Goal: Information Seeking & Learning: Learn about a topic

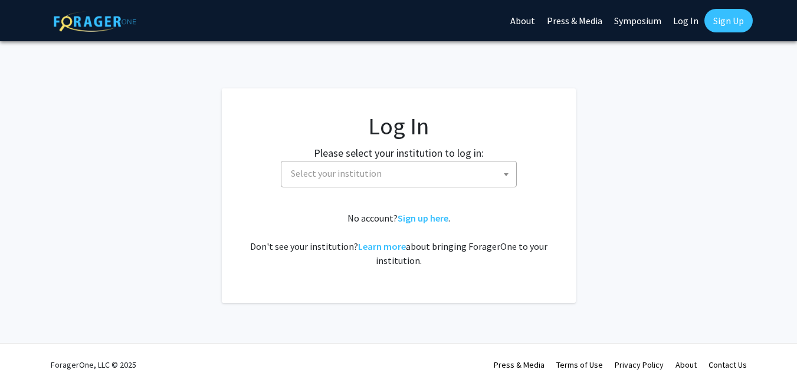
select select
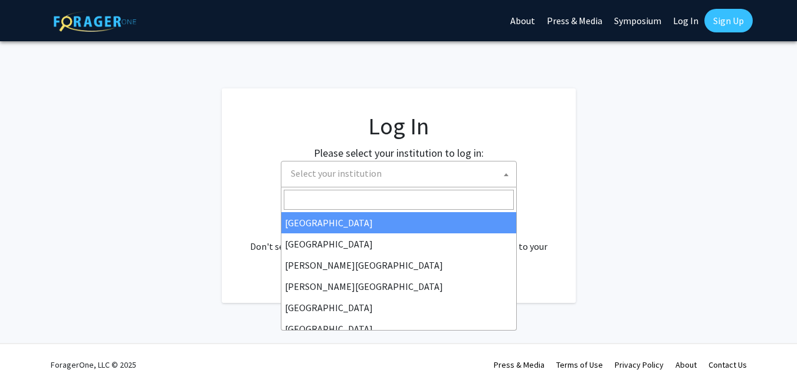
click at [345, 168] on span "Select your institution" at bounding box center [336, 174] width 91 height 12
type input "u"
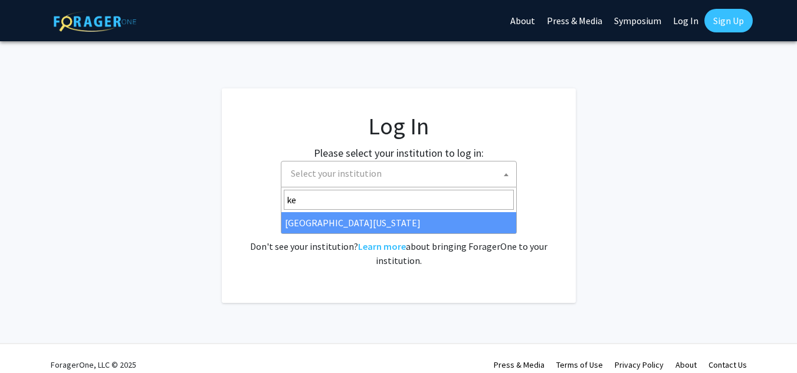
type input "ke"
select select "13"
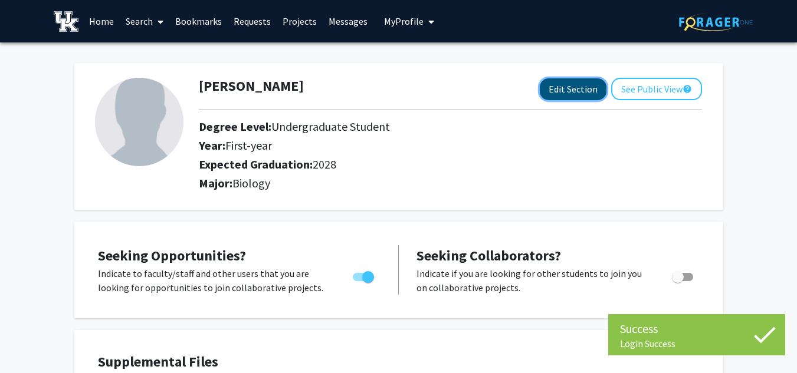
click at [554, 88] on button "Edit Section" at bounding box center [573, 89] width 67 height 22
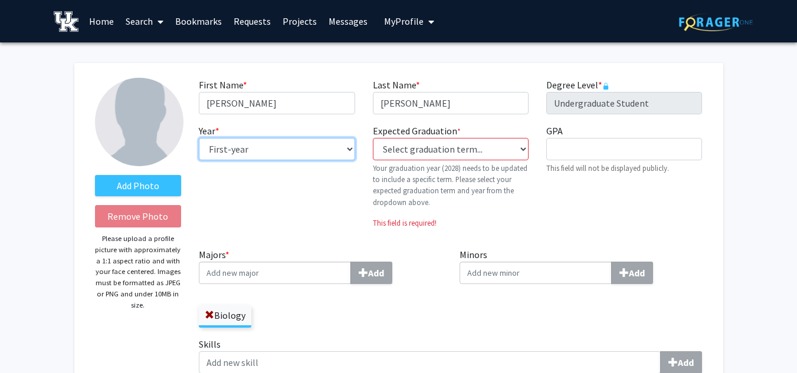
click at [321, 150] on select "--- First-year Sophomore Junior Senior Postbaccalaureate Certificate" at bounding box center [277, 149] width 156 height 22
select select "sophomore"
click at [199, 138] on select "--- First-year Sophomore Junior Senior Postbaccalaureate Certificate" at bounding box center [277, 149] width 156 height 22
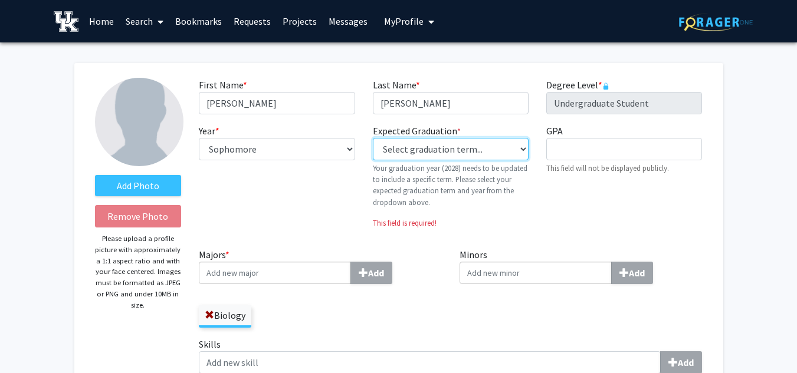
click at [437, 143] on select "Select graduation term... Previous: 2028 (Please select a specific term) Spring…" at bounding box center [451, 149] width 156 height 22
select select "42: spring_2028"
click at [373, 138] on select "Select graduation term... Previous: 2028 (Please select a specific term) Spring…" at bounding box center [451, 149] width 156 height 22
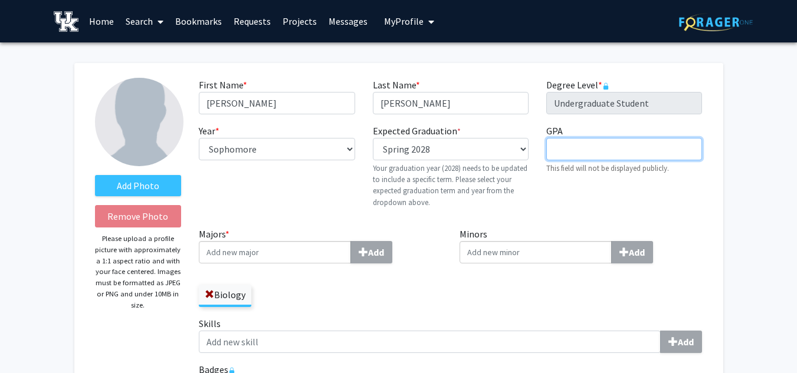
click at [583, 149] on input "GPA required" at bounding box center [624, 149] width 156 height 22
click at [566, 196] on div "GPA required This field will not be displayed publicly." at bounding box center [623, 171] width 173 height 94
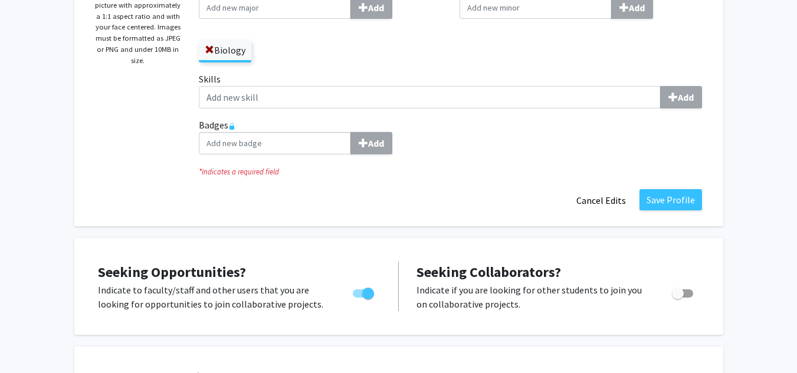
scroll to position [249, 0]
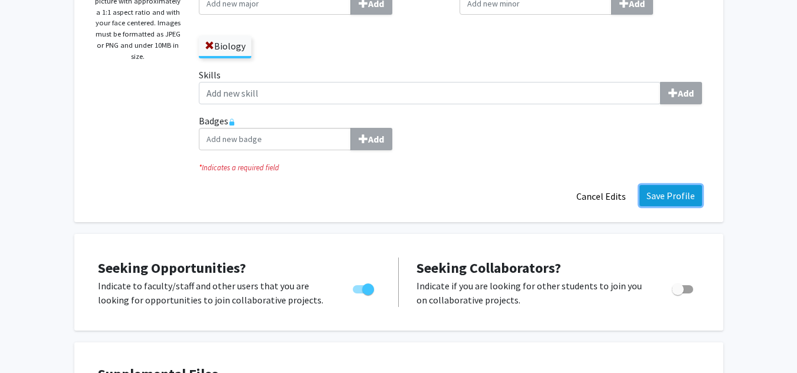
click at [655, 201] on button "Save Profile" at bounding box center [670, 195] width 63 height 21
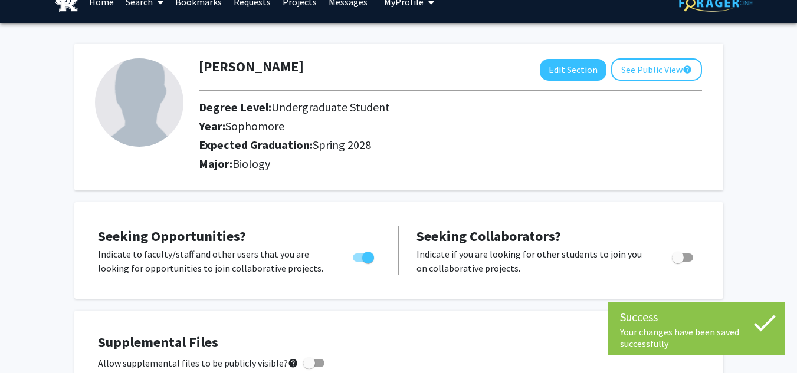
scroll to position [0, 0]
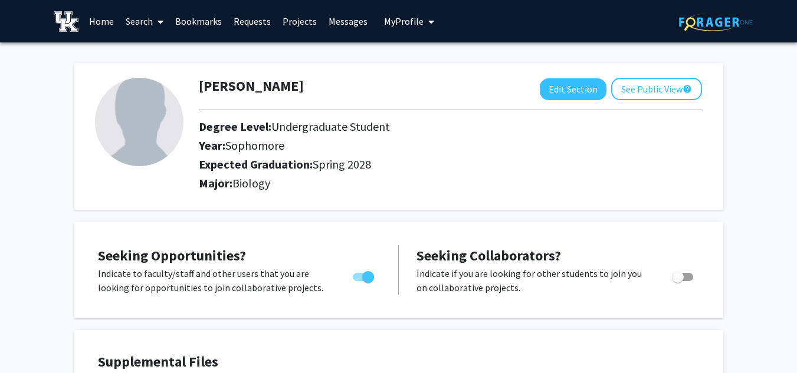
click at [95, 24] on link "Home" at bounding box center [101, 21] width 37 height 41
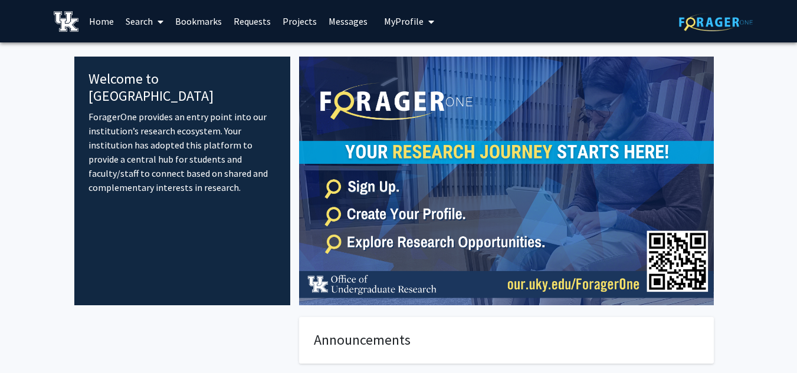
click at [288, 19] on link "Projects" at bounding box center [300, 21] width 46 height 41
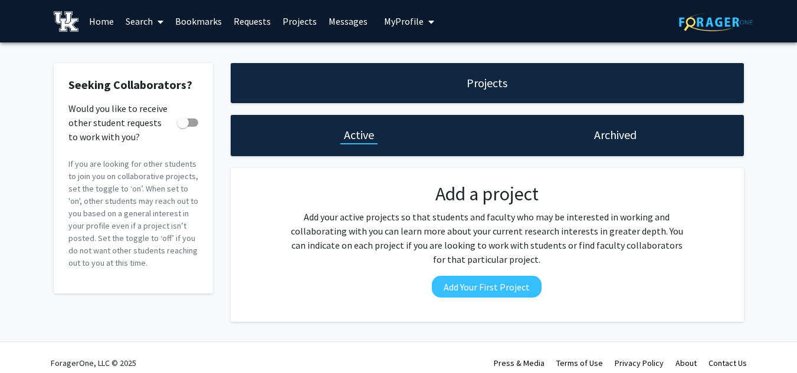
click at [144, 13] on link "Search" at bounding box center [145, 21] width 50 height 41
click at [137, 24] on link "Search" at bounding box center [145, 21] width 50 height 41
click at [347, 28] on link "Messages" at bounding box center [348, 21] width 51 height 41
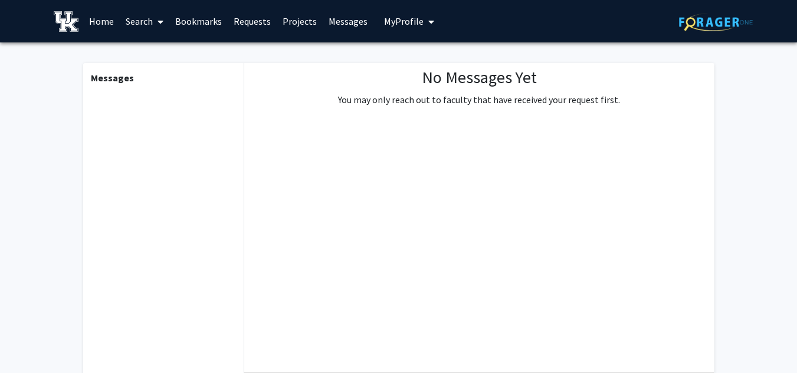
click at [285, 21] on link "Projects" at bounding box center [300, 21] width 46 height 41
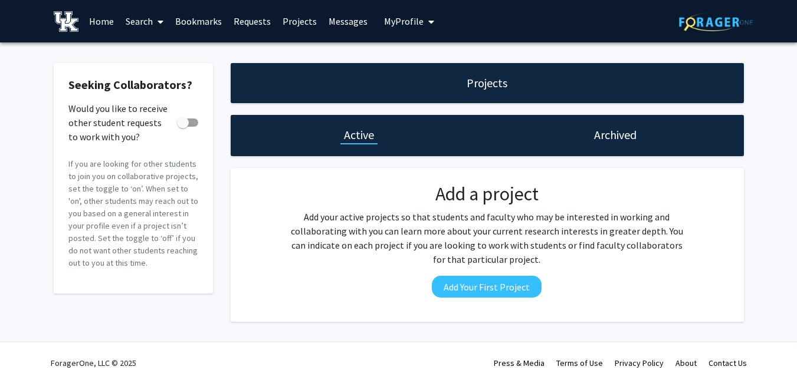
click at [250, 13] on link "Requests" at bounding box center [252, 21] width 49 height 41
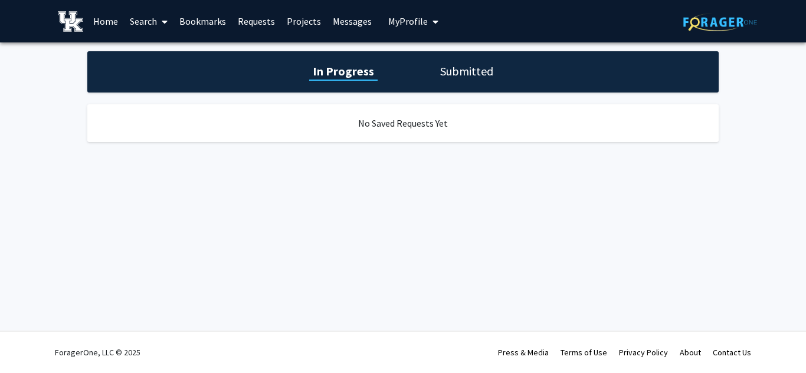
click at [214, 15] on link "Bookmarks" at bounding box center [202, 21] width 58 height 41
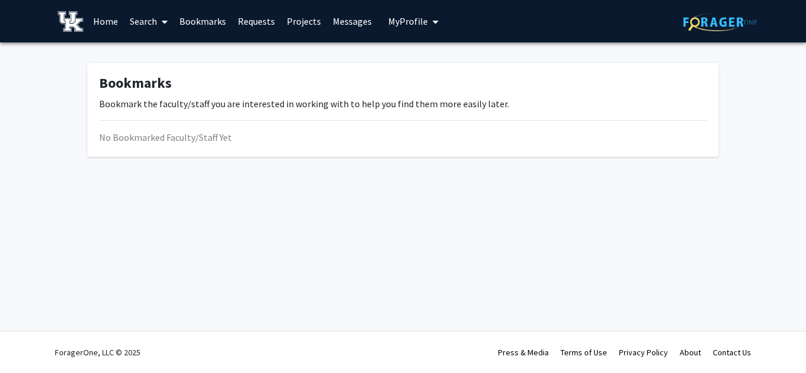
click at [97, 17] on link "Home" at bounding box center [105, 21] width 37 height 41
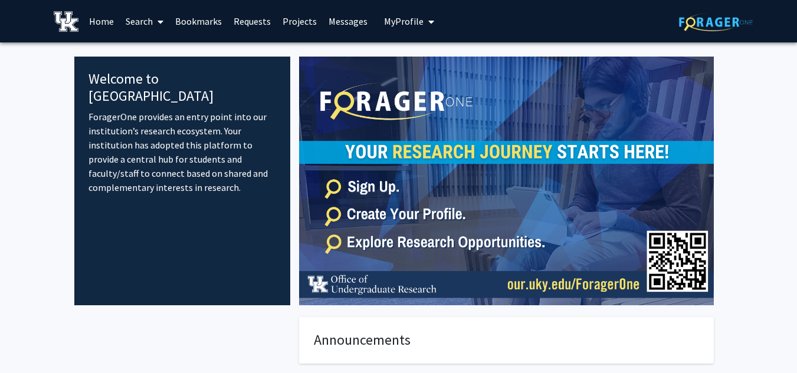
click at [160, 19] on icon at bounding box center [161, 21] width 6 height 9
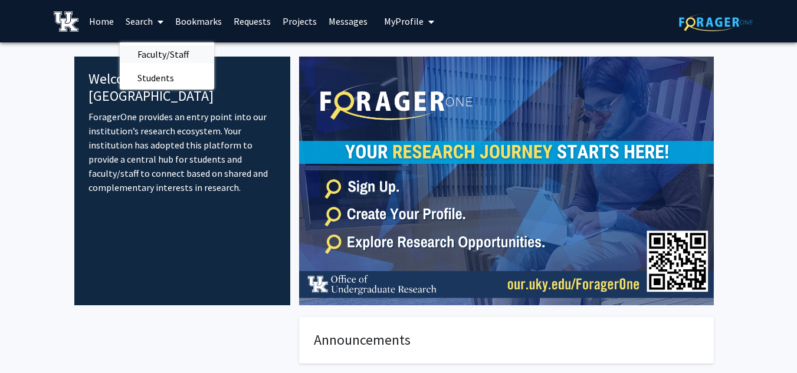
click at [160, 54] on span "Faculty/Staff" at bounding box center [163, 54] width 87 height 24
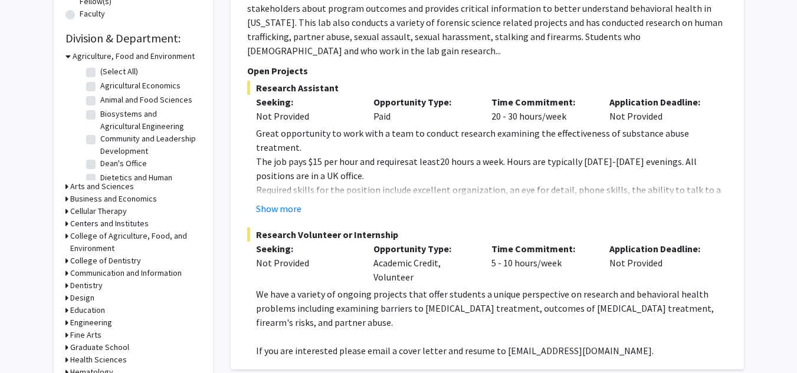
scroll to position [334, 0]
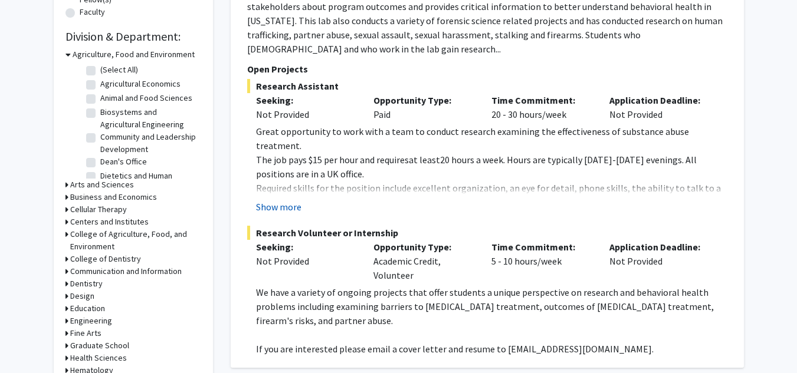
click at [271, 200] on button "Show more" at bounding box center [278, 207] width 45 height 14
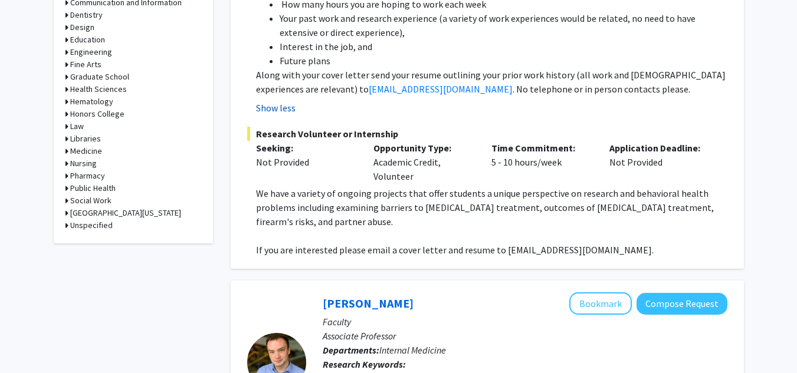
scroll to position [604, 0]
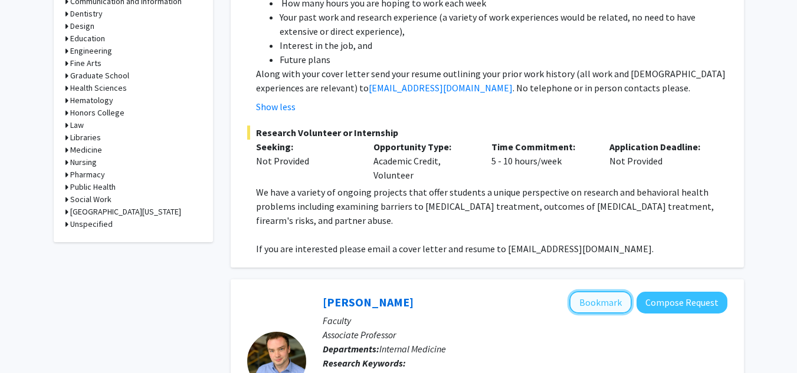
click at [596, 291] on button "Bookmark" at bounding box center [600, 302] width 63 height 22
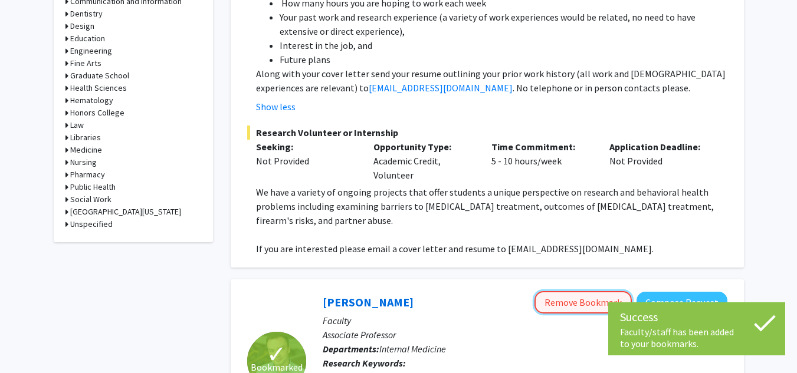
click at [565, 291] on button "Remove Bookmark" at bounding box center [582, 302] width 97 height 22
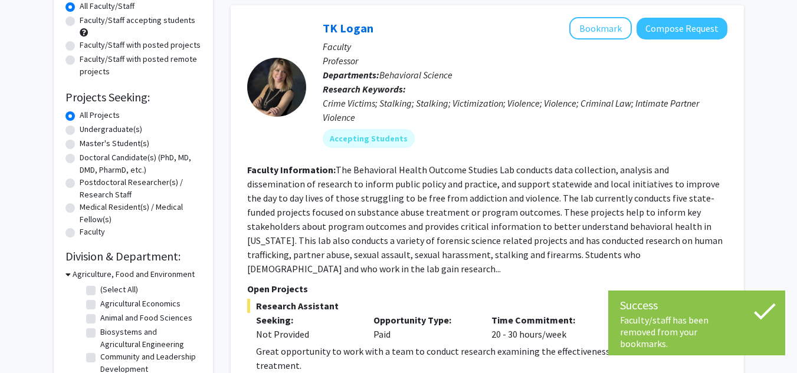
scroll to position [113, 0]
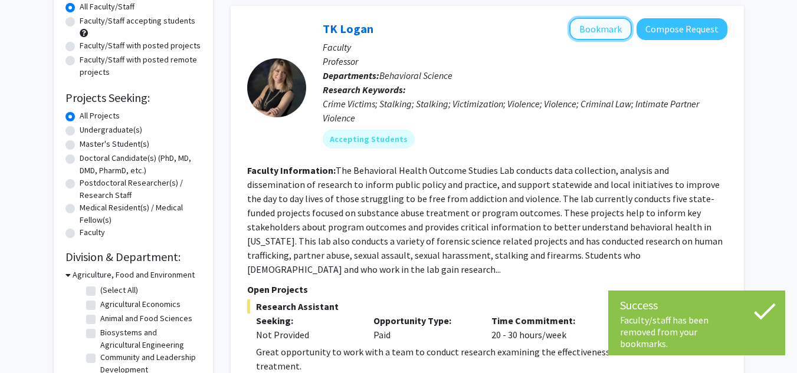
click at [611, 36] on button "Bookmark" at bounding box center [600, 29] width 63 height 22
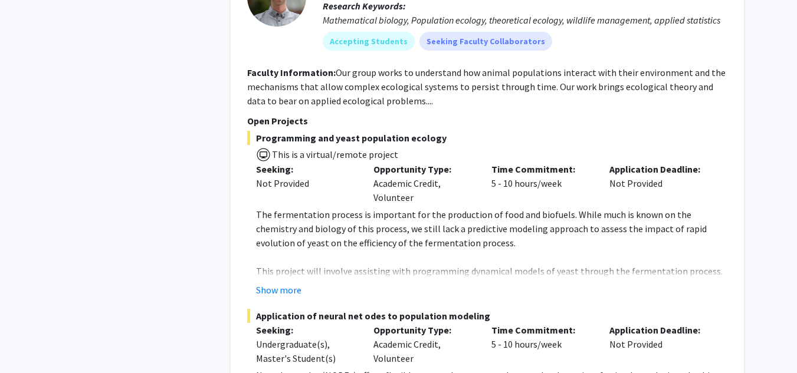
scroll to position [6515, 0]
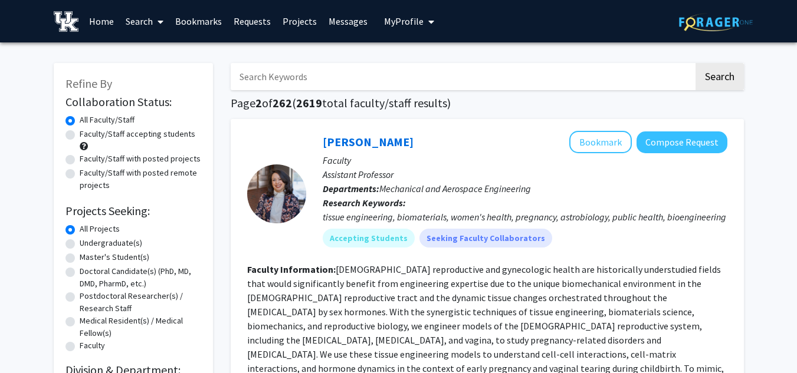
click at [303, 68] on input "Search Keywords" at bounding box center [462, 76] width 463 height 27
click at [696, 63] on button "Search" at bounding box center [720, 76] width 48 height 27
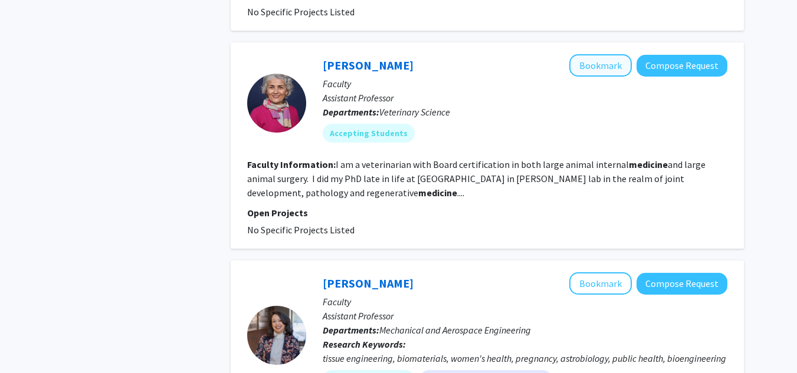
scroll to position [875, 0]
click at [610, 70] on button "Bookmark" at bounding box center [600, 66] width 63 height 22
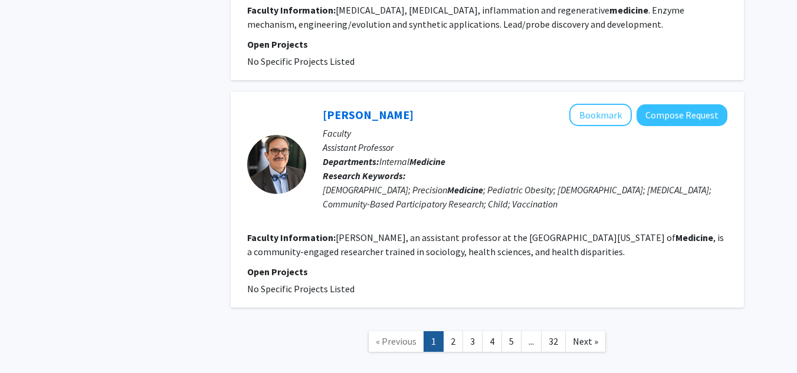
scroll to position [2812, 0]
click at [452, 331] on link "2" at bounding box center [453, 341] width 20 height 21
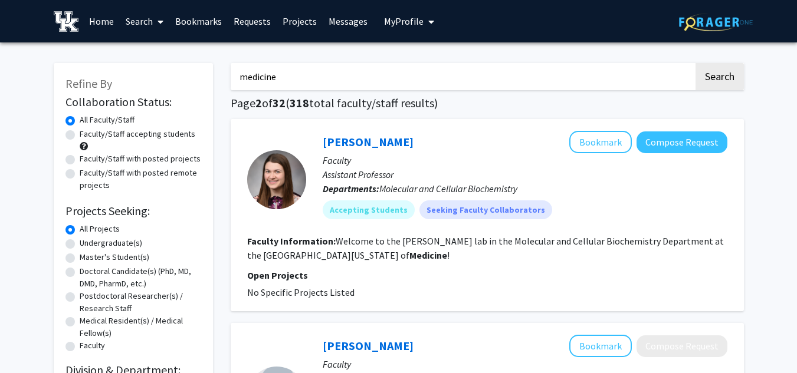
click at [366, 74] on input "medicine" at bounding box center [462, 76] width 463 height 27
type input "drugs"
click at [696, 63] on button "Search" at bounding box center [720, 76] width 48 height 27
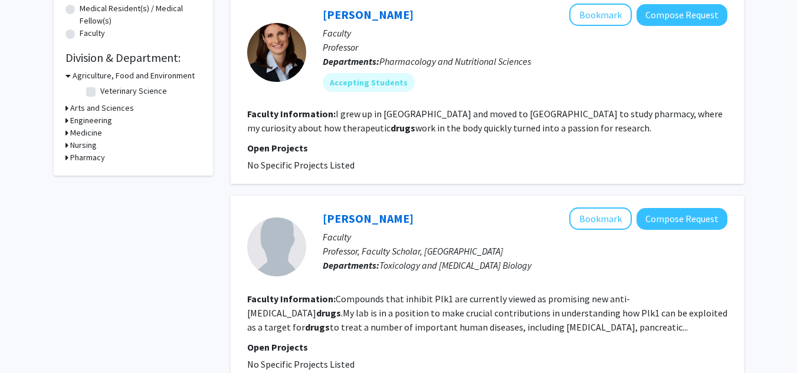
scroll to position [313, 0]
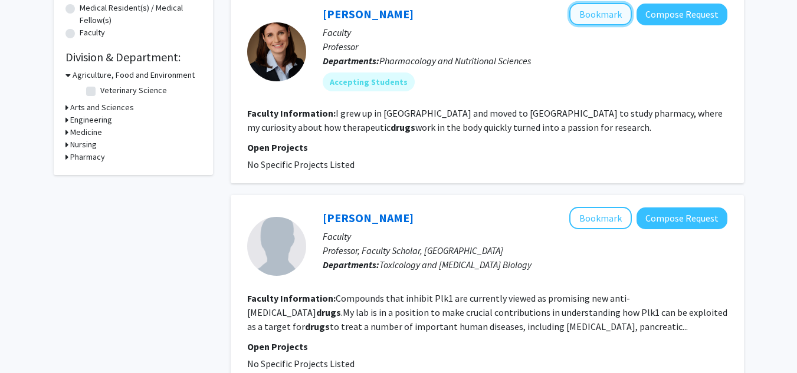
click at [582, 18] on button "Bookmark" at bounding box center [600, 14] width 63 height 22
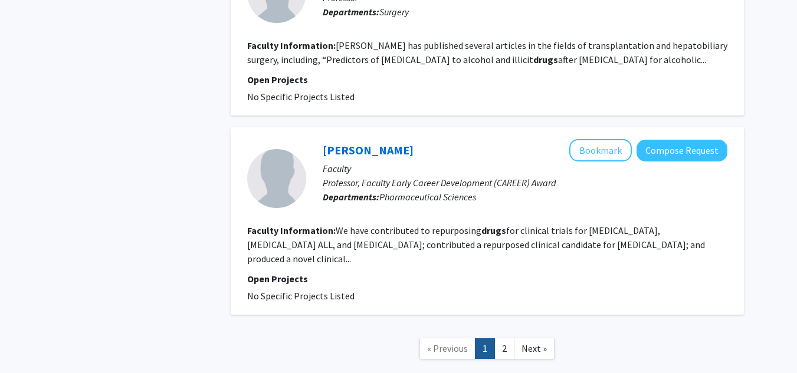
scroll to position [2471, 0]
click at [604, 139] on button "Bookmark" at bounding box center [600, 150] width 63 height 22
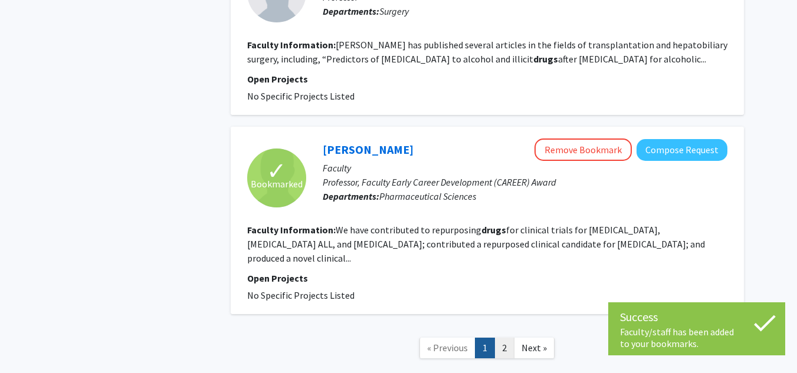
click at [503, 338] on link "2" at bounding box center [504, 348] width 20 height 21
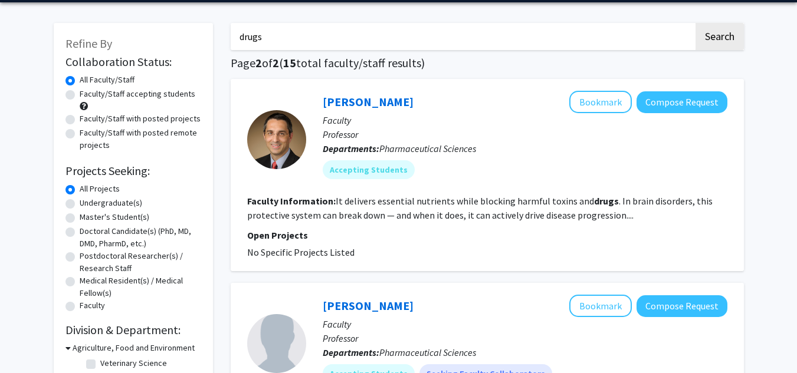
scroll to position [42, 0]
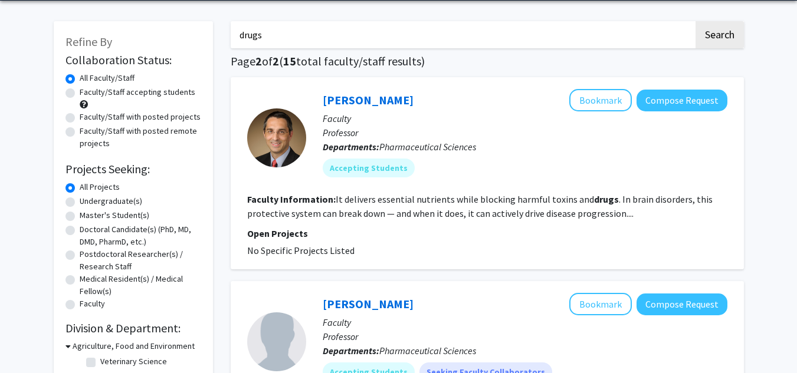
click at [80, 93] on label "Faculty/Staff accepting students" at bounding box center [138, 92] width 116 height 12
click at [80, 93] on input "Faculty/Staff accepting students" at bounding box center [84, 90] width 8 height 8
radio input "true"
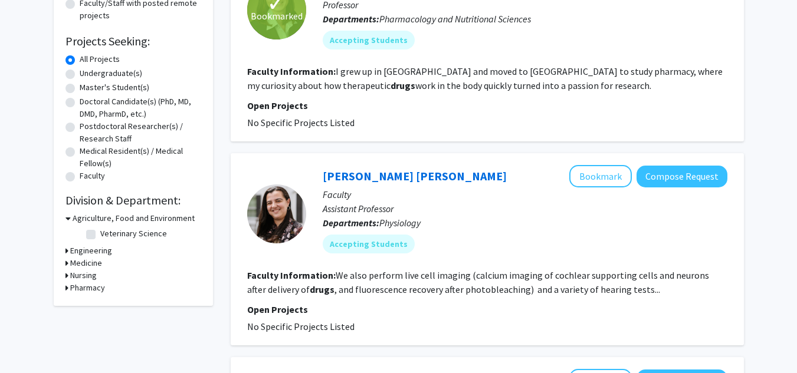
scroll to position [170, 0]
click at [88, 287] on h3 "Pharmacy" at bounding box center [87, 287] width 35 height 12
click at [100, 301] on label "Pharmaceutical Sciences" at bounding box center [144, 303] width 88 height 12
click at [100, 301] on input "Pharmaceutical Sciences" at bounding box center [104, 301] width 8 height 8
checkbox input "true"
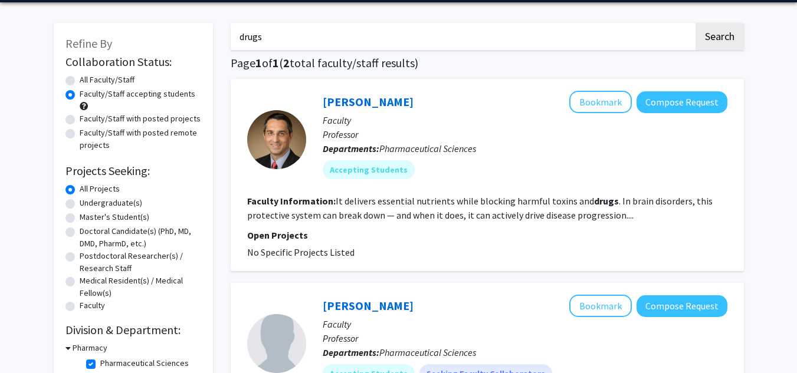
scroll to position [37, 0]
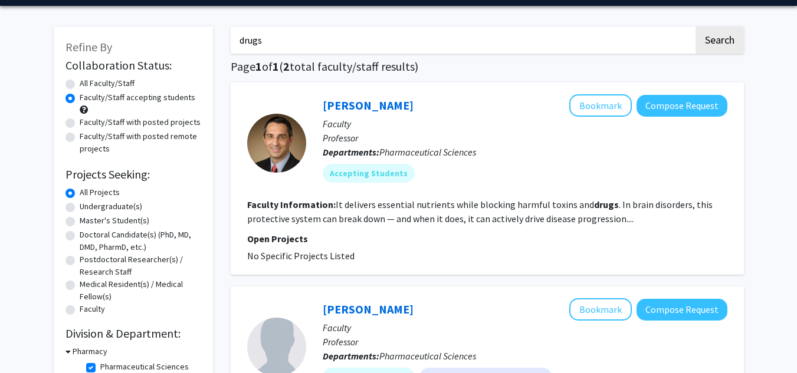
click at [297, 47] on input "drugs" at bounding box center [462, 40] width 463 height 27
type input "medicine"
click at [696, 27] on button "Search" at bounding box center [720, 40] width 48 height 27
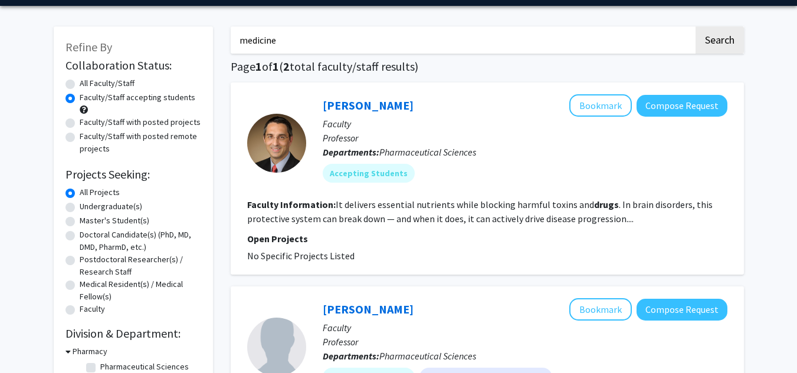
radio input "true"
checkbox input "false"
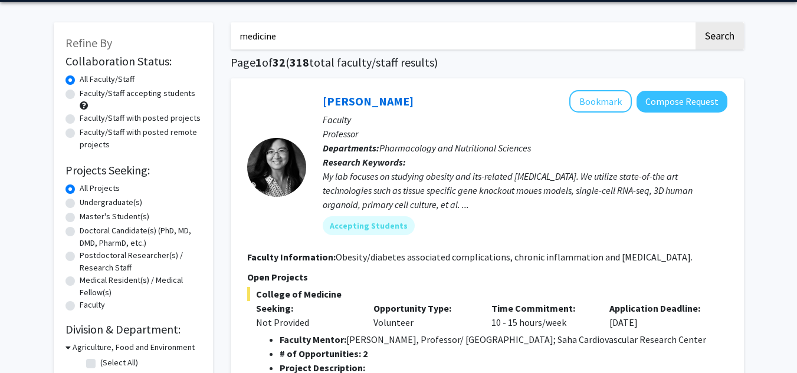
scroll to position [40, 0]
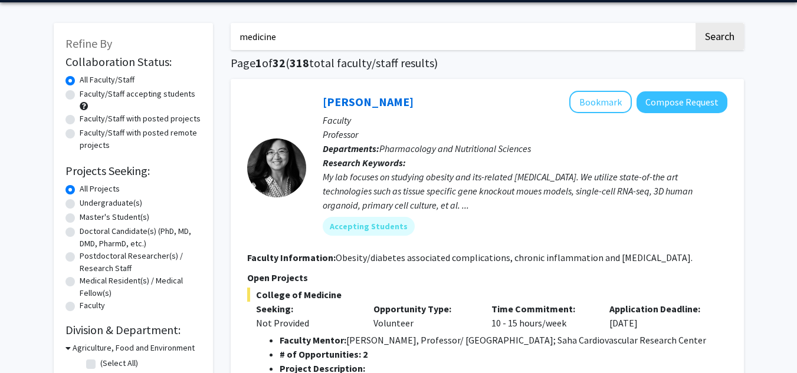
click at [123, 93] on label "Faculty/Staff accepting students" at bounding box center [138, 94] width 116 height 12
click at [87, 93] on input "Faculty/Staff accepting students" at bounding box center [84, 92] width 8 height 8
radio input "true"
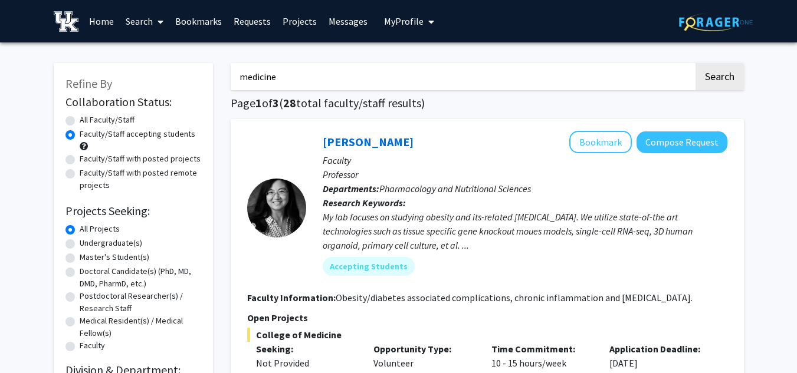
click at [122, 244] on label "Undergraduate(s)" at bounding box center [111, 243] width 63 height 12
click at [87, 244] on input "Undergraduate(s)" at bounding box center [84, 241] width 8 height 8
radio input "true"
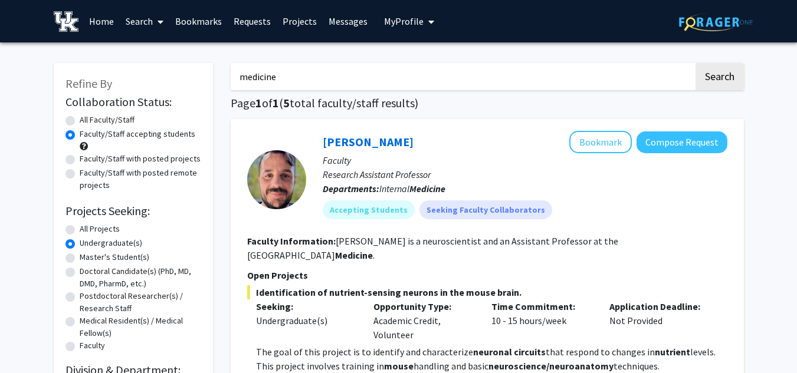
click at [317, 87] on input "medicine" at bounding box center [462, 76] width 463 height 27
click at [317, 87] on input "Search Keywords" at bounding box center [462, 76] width 463 height 27
click at [696, 63] on button "Search" at bounding box center [720, 76] width 48 height 27
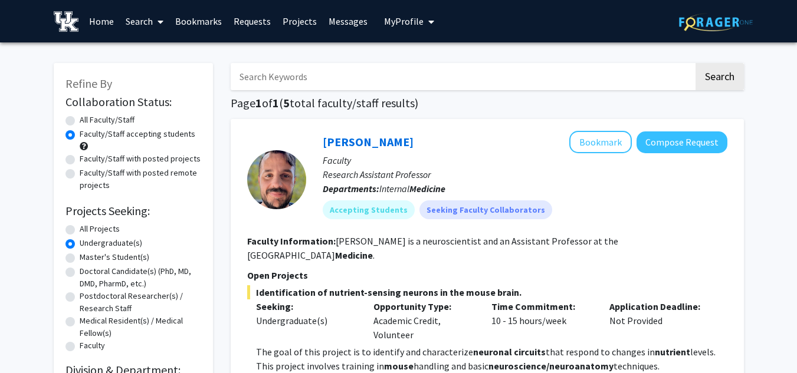
radio input "true"
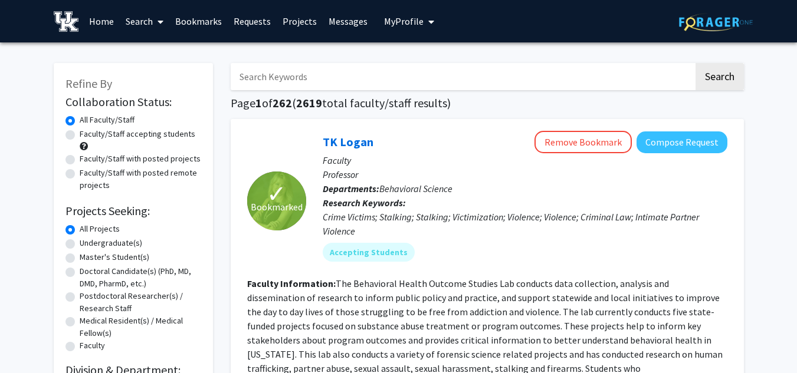
click at [101, 245] on label "Undergraduate(s)" at bounding box center [111, 243] width 63 height 12
click at [87, 245] on input "Undergraduate(s)" at bounding box center [84, 241] width 8 height 8
radio input "true"
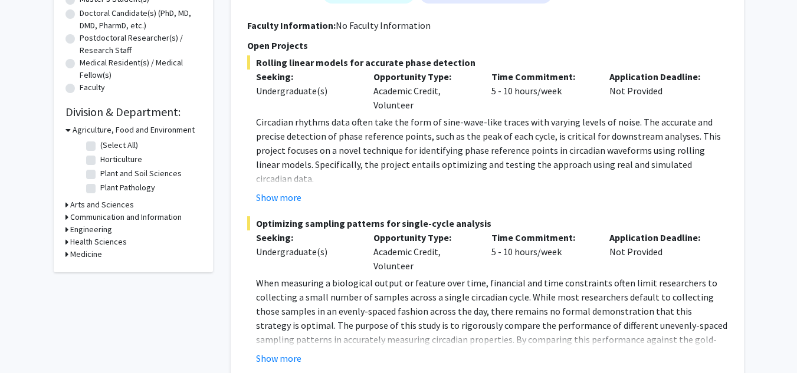
scroll to position [259, 0]
click at [90, 254] on h3 "Medicine" at bounding box center [86, 254] width 32 height 12
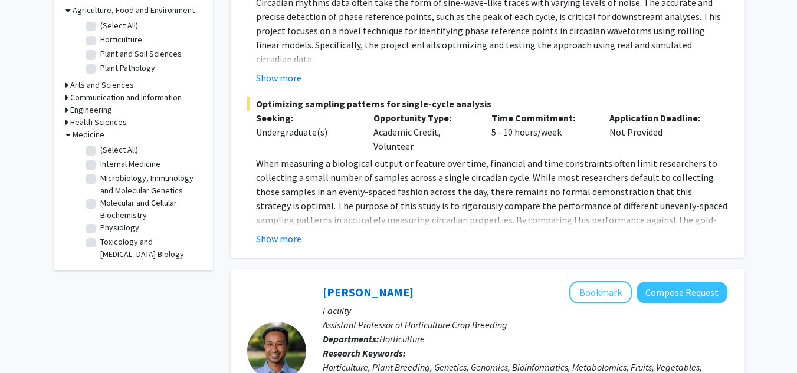
scroll to position [379, 0]
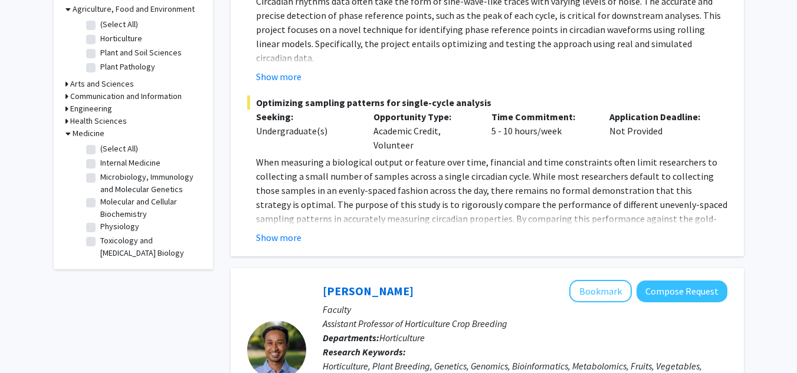
click at [77, 119] on h3 "Health Sciences" at bounding box center [98, 121] width 57 height 12
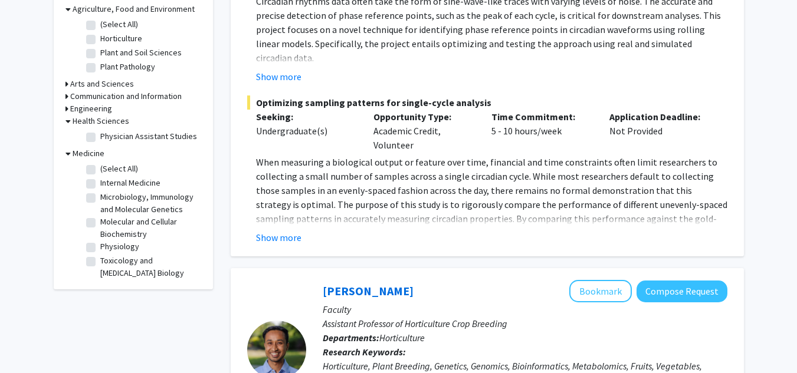
click at [76, 117] on h3 "Health Sciences" at bounding box center [101, 121] width 57 height 12
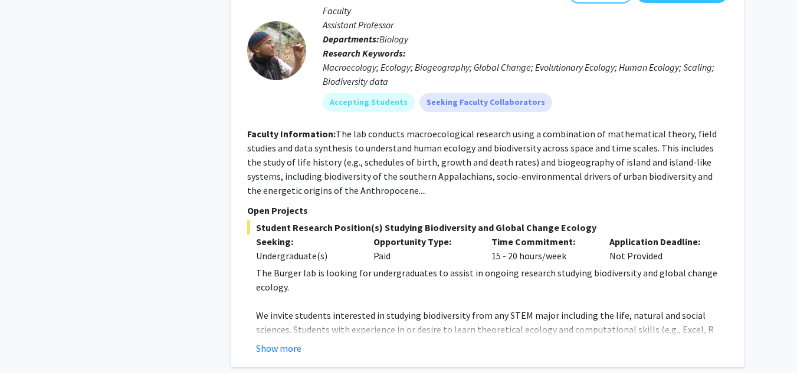
scroll to position [5758, 0]
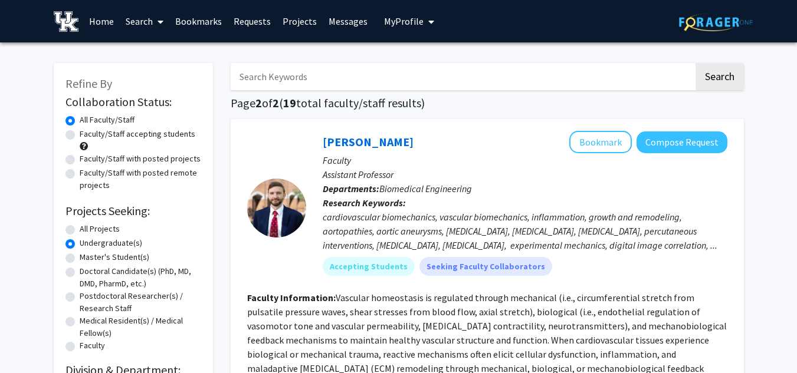
click at [215, 28] on link "Bookmarks" at bounding box center [198, 21] width 58 height 41
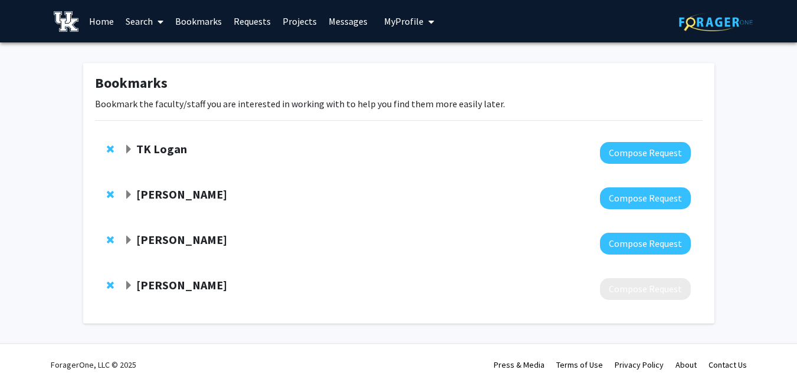
scroll to position [12, 0]
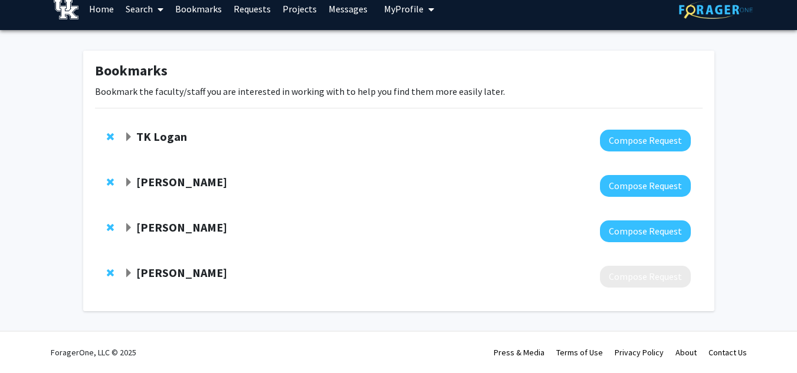
click at [137, 276] on strong "Rodney Guy" at bounding box center [181, 272] width 91 height 15
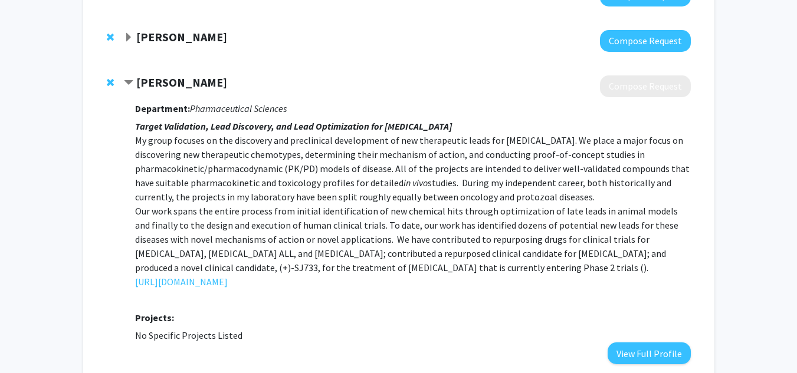
scroll to position [202, 0]
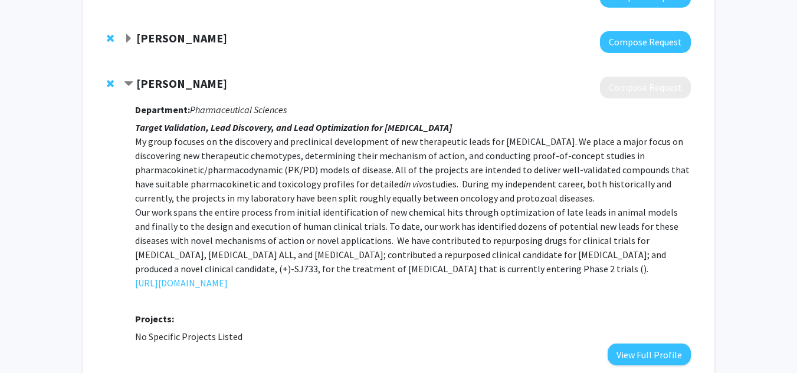
click at [162, 90] on strong "Rodney Guy" at bounding box center [181, 83] width 91 height 15
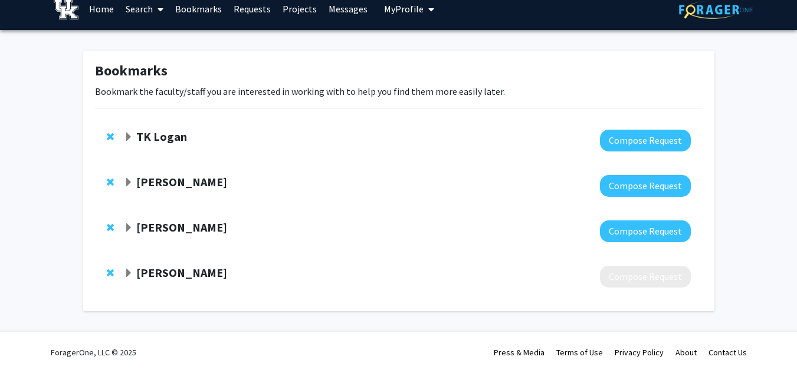
scroll to position [0, 0]
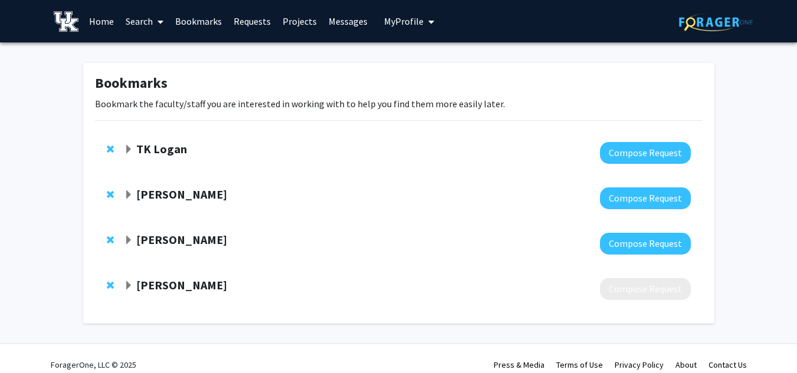
click at [163, 149] on strong "TK Logan" at bounding box center [161, 149] width 51 height 15
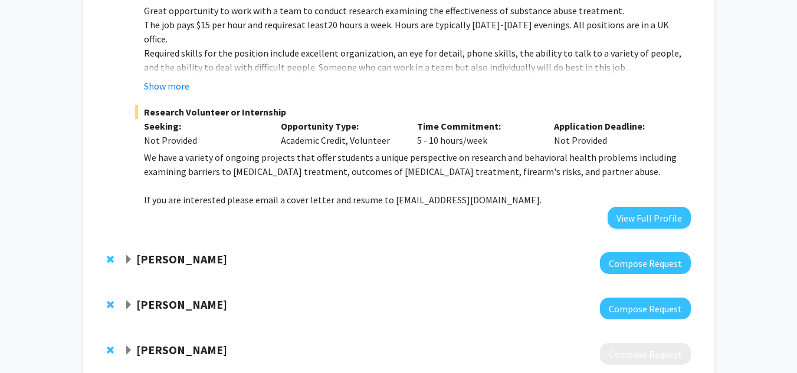
scroll to position [513, 0]
click at [172, 251] on strong "Emma Adam" at bounding box center [181, 258] width 91 height 15
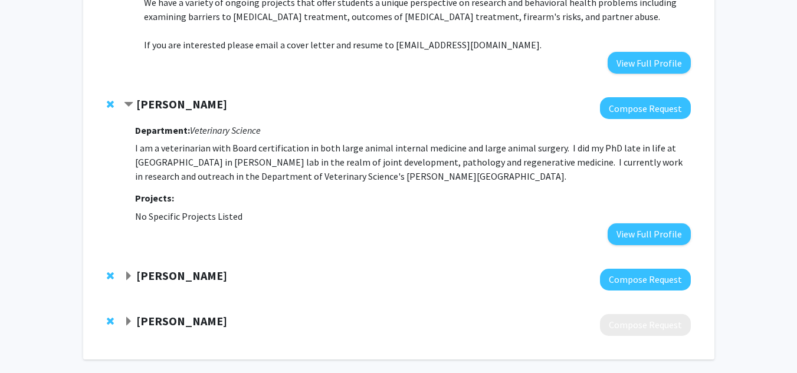
scroll to position [668, 0]
click at [180, 268] on strong "Anika Hartz" at bounding box center [181, 275] width 91 height 15
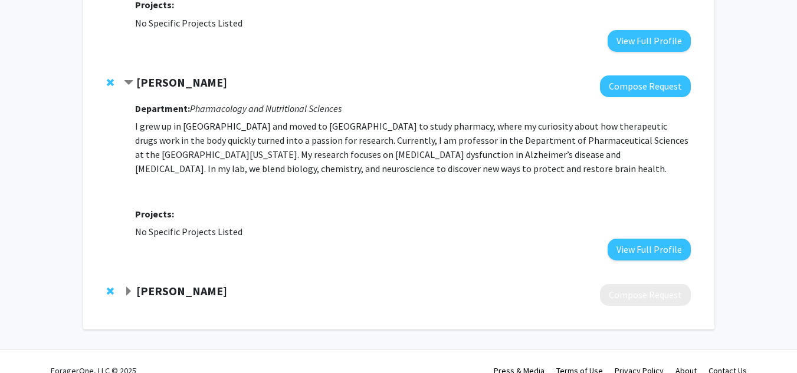
scroll to position [865, 0]
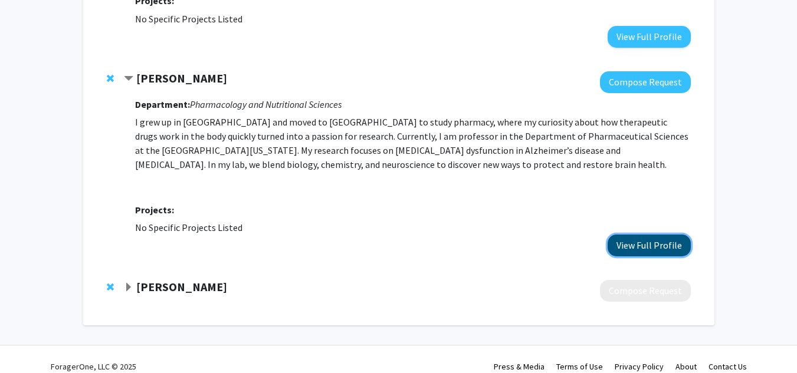
click at [625, 235] on button "View Full Profile" at bounding box center [649, 246] width 83 height 22
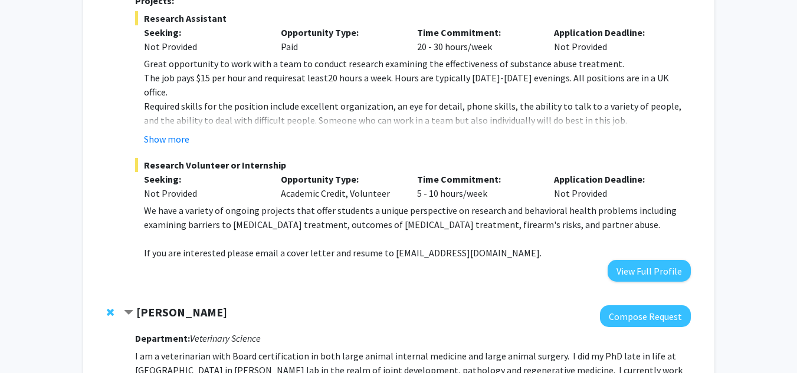
scroll to position [460, 0]
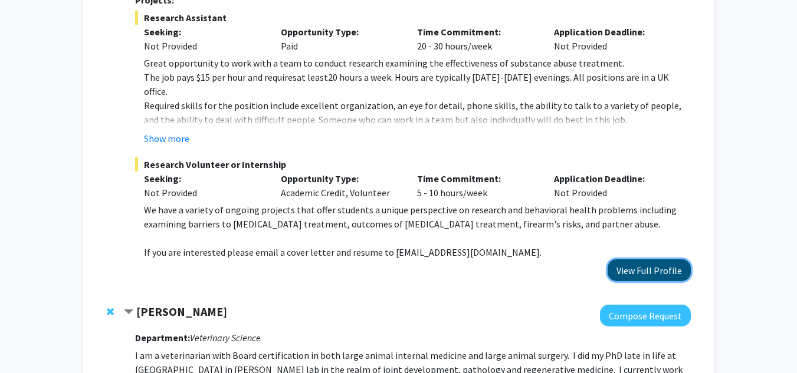
click at [637, 260] on button "View Full Profile" at bounding box center [649, 271] width 83 height 22
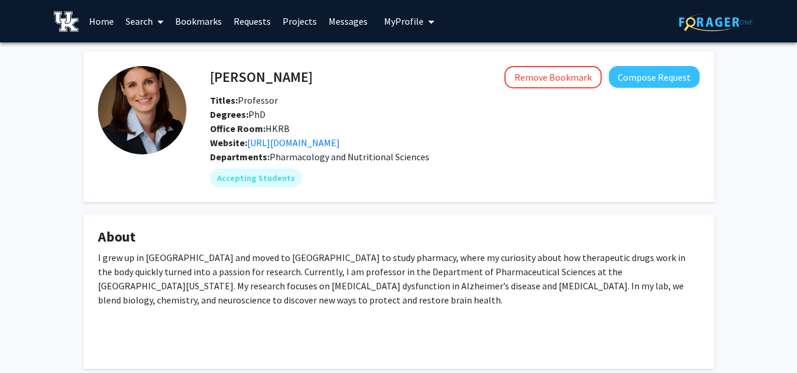
click at [193, 24] on link "Bookmarks" at bounding box center [198, 21] width 58 height 41
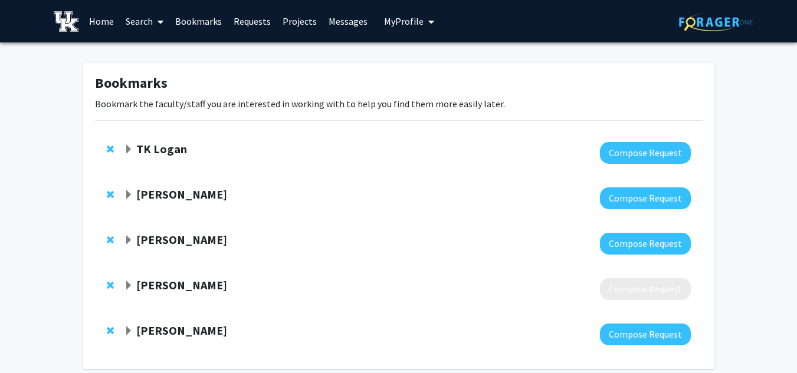
click at [177, 144] on strong "TK Logan" at bounding box center [161, 149] width 51 height 15
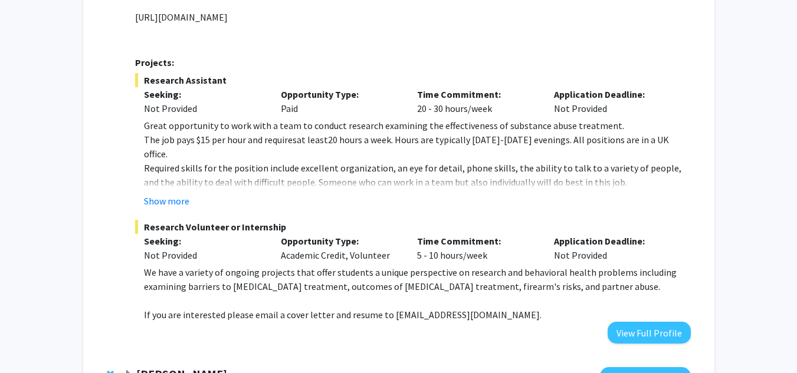
scroll to position [398, 0]
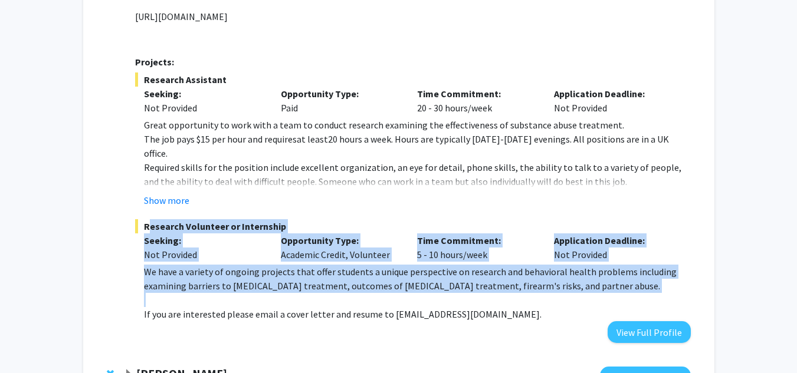
drag, startPoint x: 137, startPoint y: 215, endPoint x: 548, endPoint y: 284, distance: 416.3
click at [548, 284] on div "Research Volunteer or Internship Seeking: Not Provided Opportunity Type: Academ…" at bounding box center [412, 270] width 555 height 102
copy div "Research Volunteer or Internship Seeking: Not Provided Opportunity Type: Academ…"
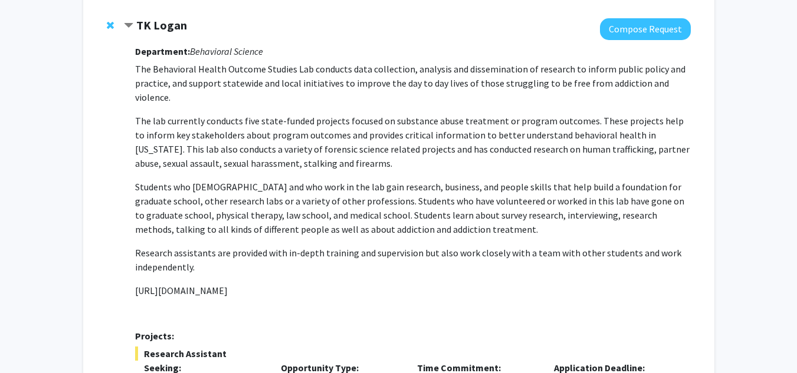
scroll to position [0, 0]
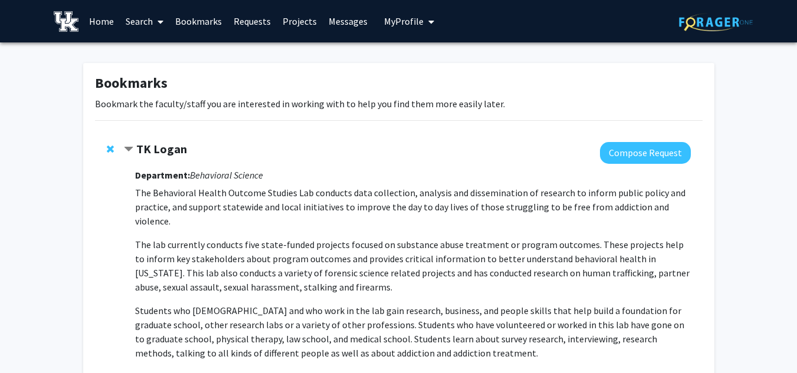
click at [146, 22] on link "Search" at bounding box center [145, 21] width 50 height 41
click at [162, 58] on span "Faculty/Staff" at bounding box center [163, 54] width 87 height 24
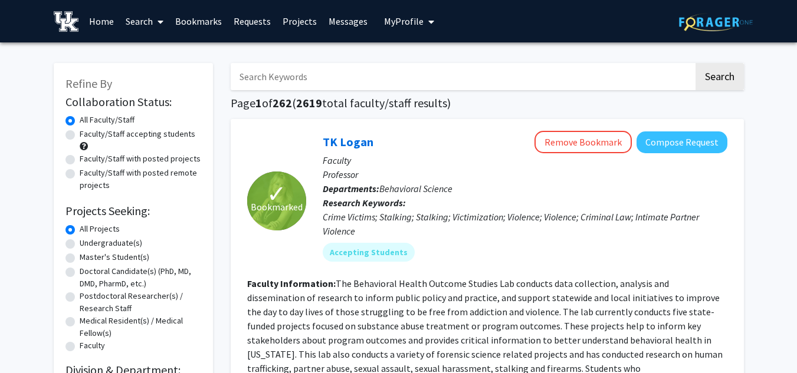
click at [286, 78] on input "Search Keywords" at bounding box center [462, 76] width 463 height 27
type input "addiction"
click at [696, 63] on button "Search" at bounding box center [720, 76] width 48 height 27
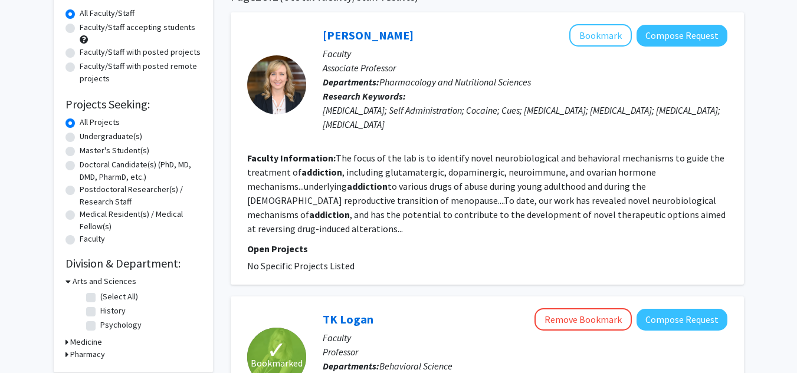
scroll to position [106, 0]
click at [338, 36] on link "Cassandra Gipson-Reichardt" at bounding box center [368, 35] width 91 height 15
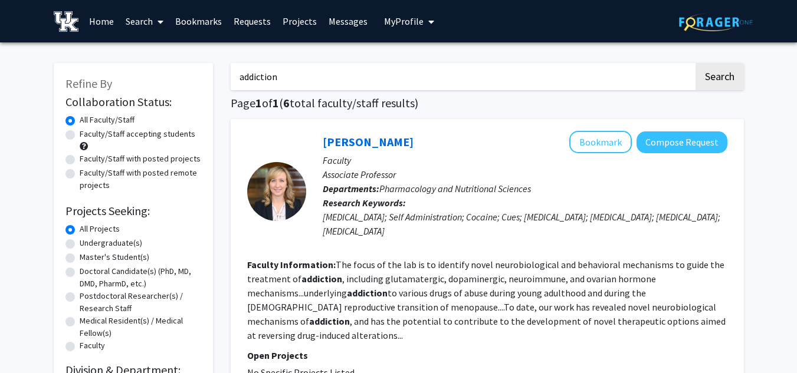
click at [281, 80] on input "addiction" at bounding box center [462, 76] width 463 height 27
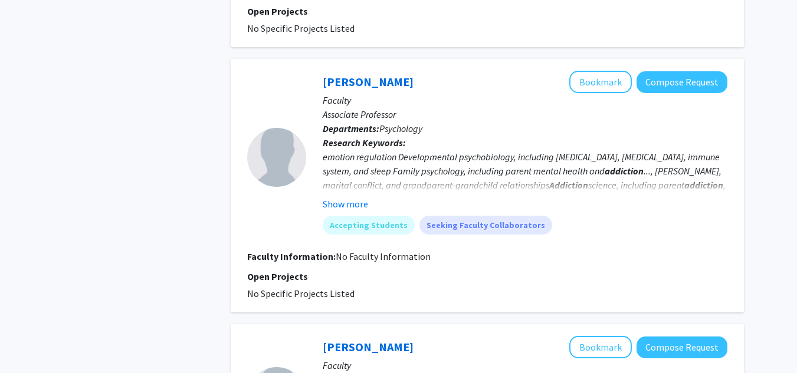
scroll to position [1052, 0]
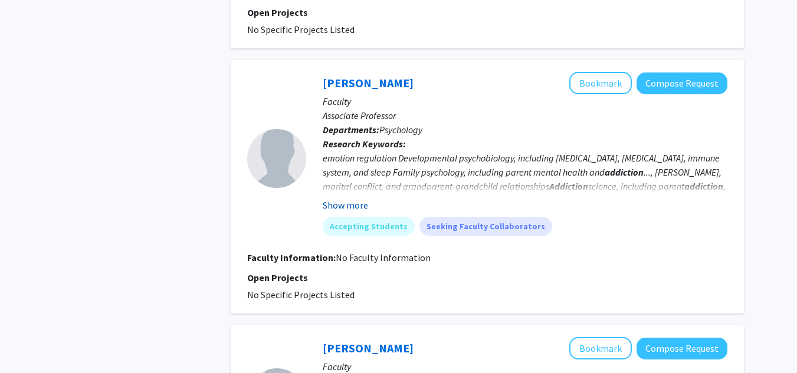
click at [354, 198] on button "Show more" at bounding box center [345, 205] width 45 height 14
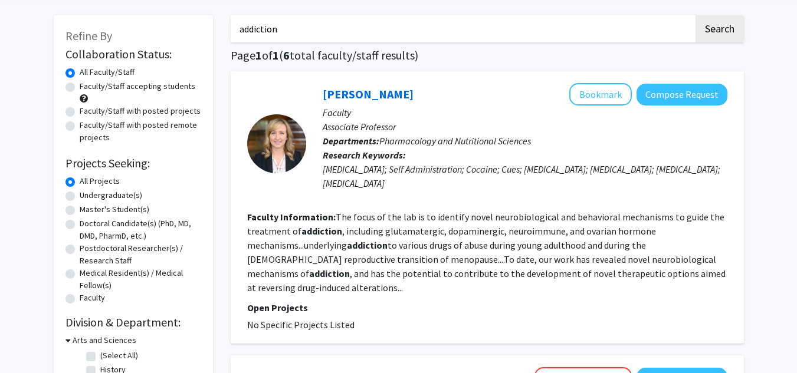
scroll to position [0, 0]
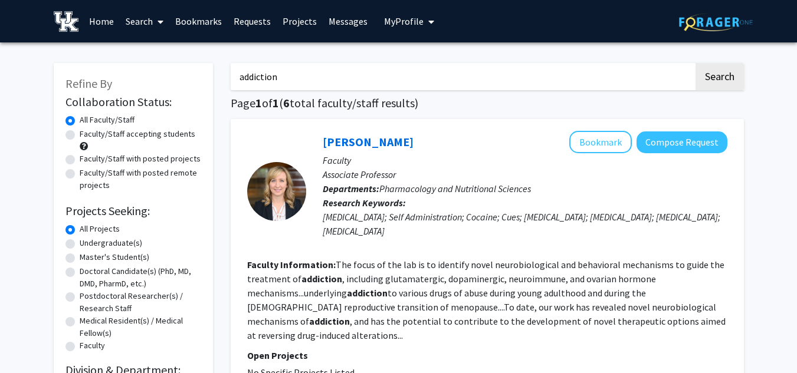
click at [332, 76] on input "addiction" at bounding box center [462, 76] width 463 height 27
type input "a"
type input "abuse"
click at [696, 63] on button "Search" at bounding box center [720, 76] width 48 height 27
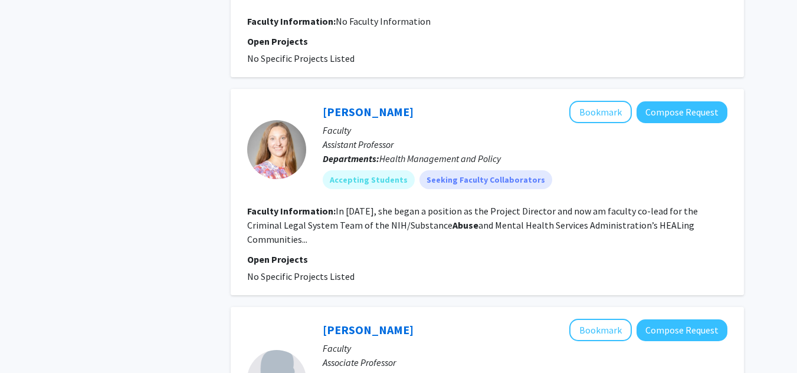
scroll to position [1826, 0]
click at [369, 104] on link "Margaret McGladrey" at bounding box center [368, 111] width 91 height 15
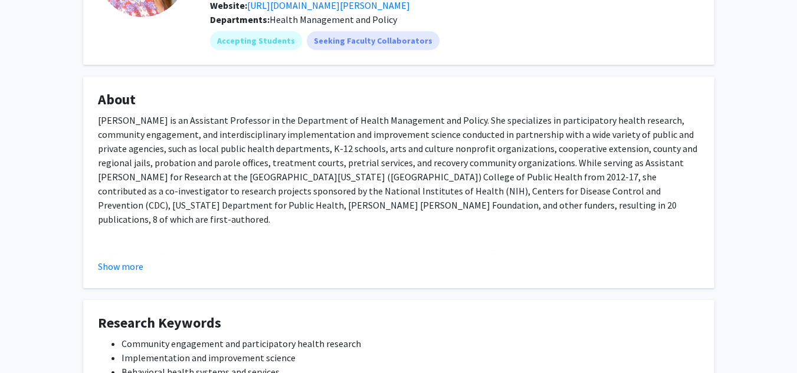
scroll to position [142, 0]
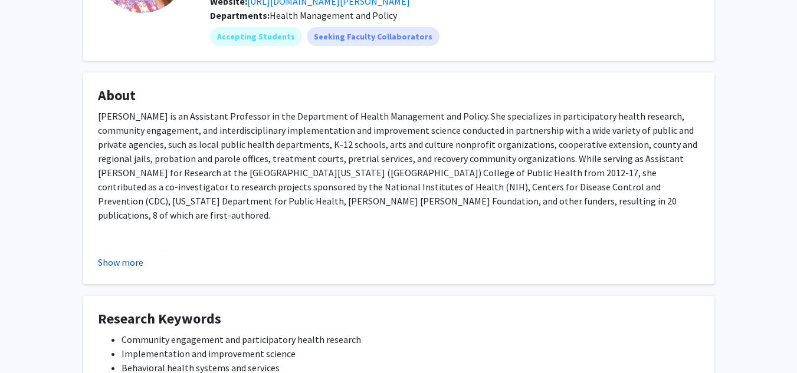
click at [130, 261] on button "Show more" at bounding box center [120, 262] width 45 height 14
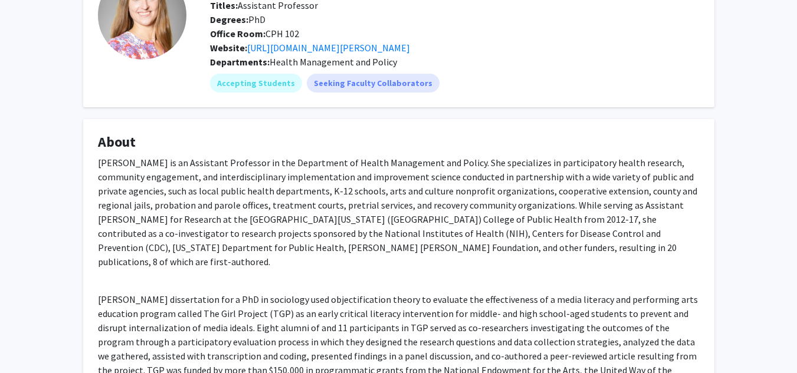
scroll to position [0, 0]
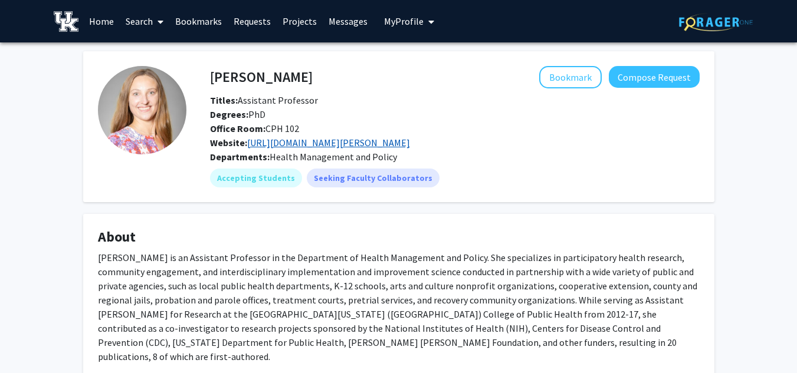
click at [342, 145] on link "https://cph.uky.edu/directory/margaret-mcgladrey" at bounding box center [328, 143] width 163 height 12
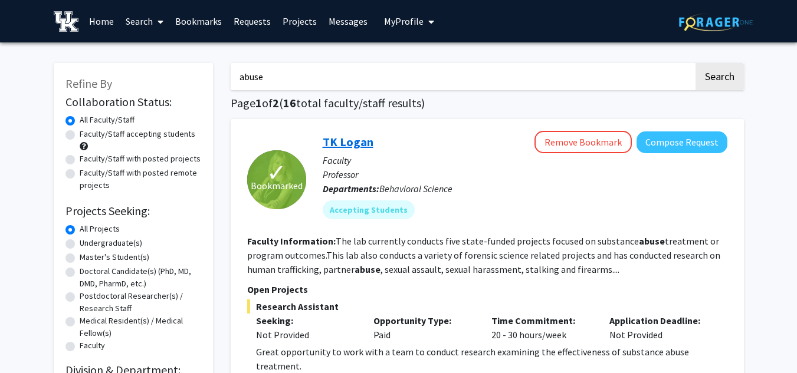
click at [340, 137] on link "TK Logan" at bounding box center [348, 142] width 51 height 15
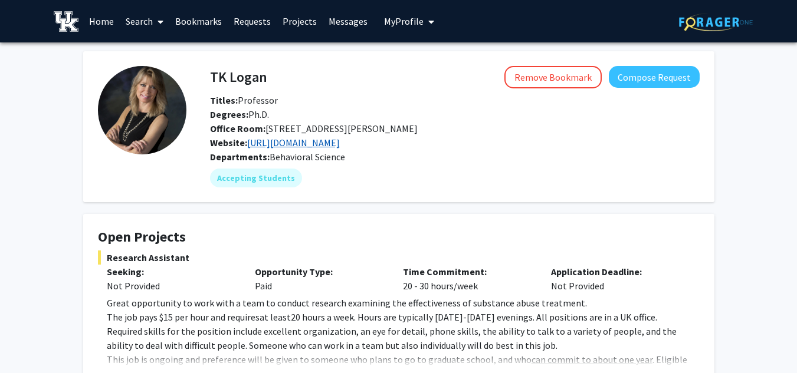
click at [304, 142] on link "https://cdar.uky.edu/index.php?r=site%2Fbhos-lab" at bounding box center [293, 143] width 93 height 12
click at [134, 25] on link "Search" at bounding box center [145, 21] width 50 height 41
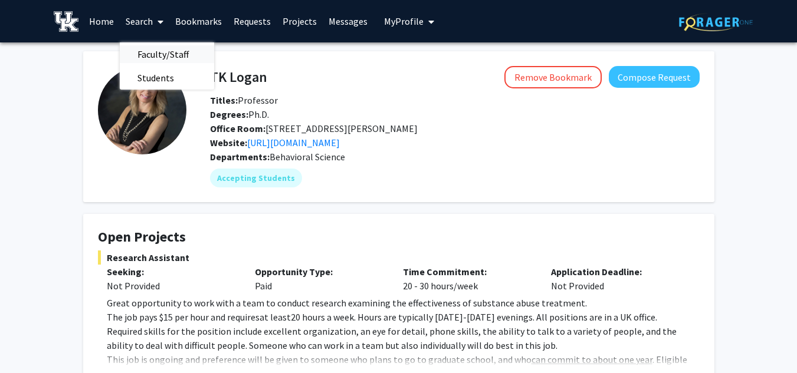
click at [169, 58] on span "Faculty/Staff" at bounding box center [163, 54] width 87 height 24
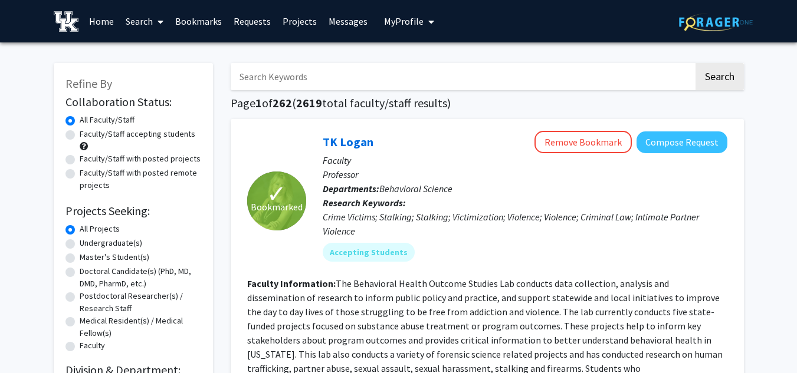
click at [324, 66] on input "Search Keywords" at bounding box center [462, 76] width 463 height 27
click at [696, 63] on button "Search" at bounding box center [720, 76] width 48 height 27
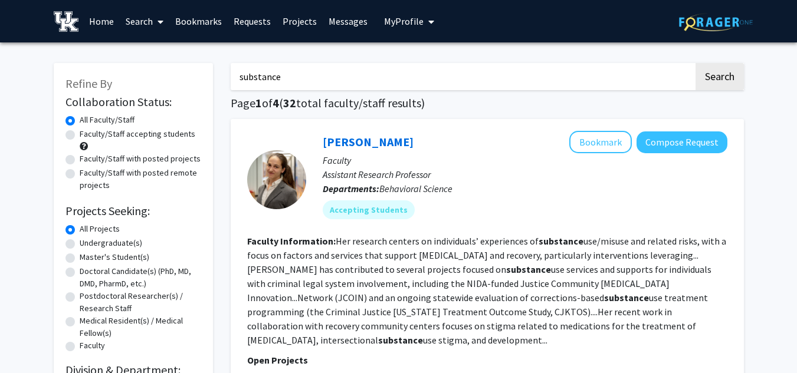
click at [290, 72] on input "substance" at bounding box center [462, 76] width 463 height 27
click at [696, 63] on button "Search" at bounding box center [720, 76] width 48 height 27
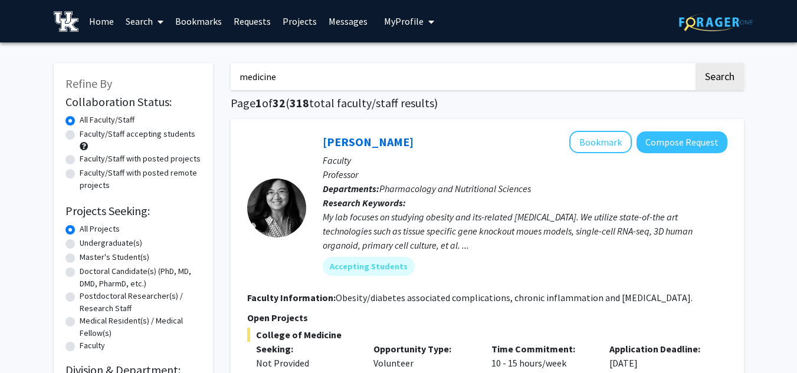
click at [262, 76] on input "medicine" at bounding box center [462, 76] width 463 height 27
click at [696, 63] on button "Search" at bounding box center [720, 76] width 48 height 27
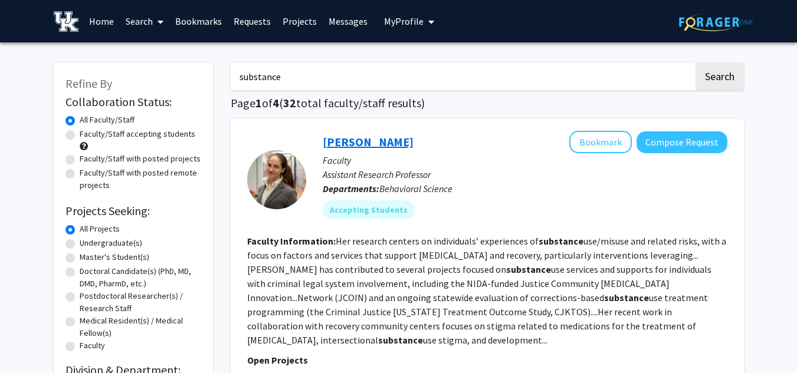
type input "substance"
click at [353, 143] on link "[PERSON_NAME]" at bounding box center [368, 142] width 91 height 15
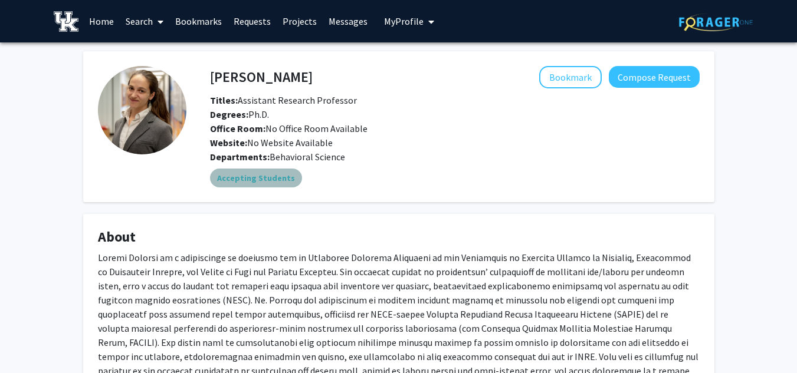
click at [271, 176] on mat-chip "Accepting Students" at bounding box center [256, 178] width 92 height 19
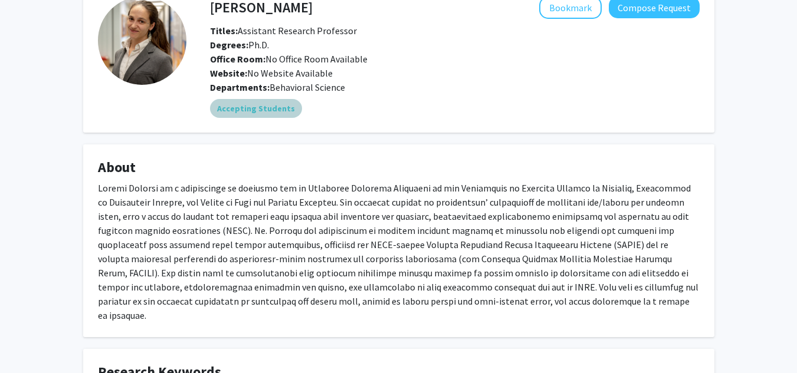
scroll to position [71, 0]
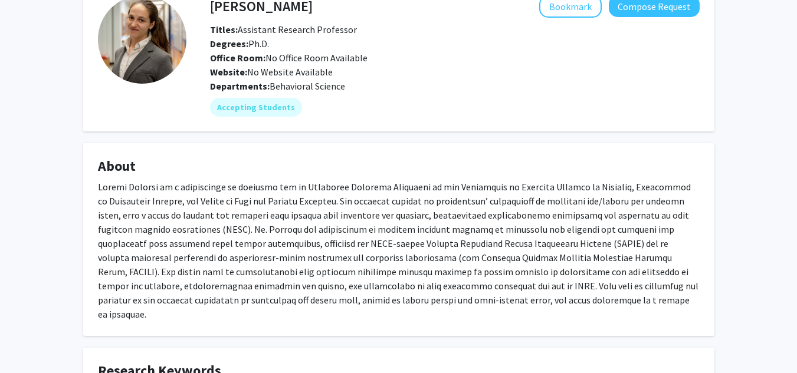
click at [333, 256] on p at bounding box center [399, 251] width 602 height 142
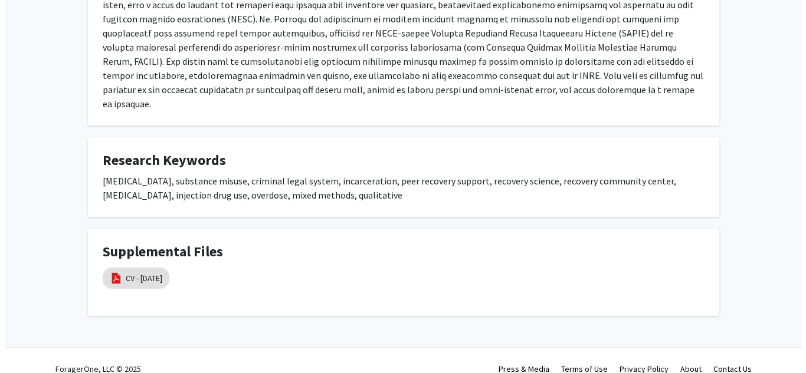
scroll to position [293, 0]
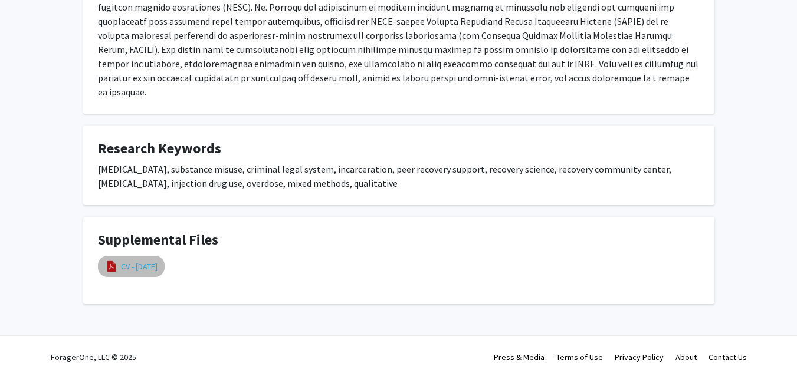
click at [158, 261] on link "CV - August 2025" at bounding box center [139, 267] width 37 height 12
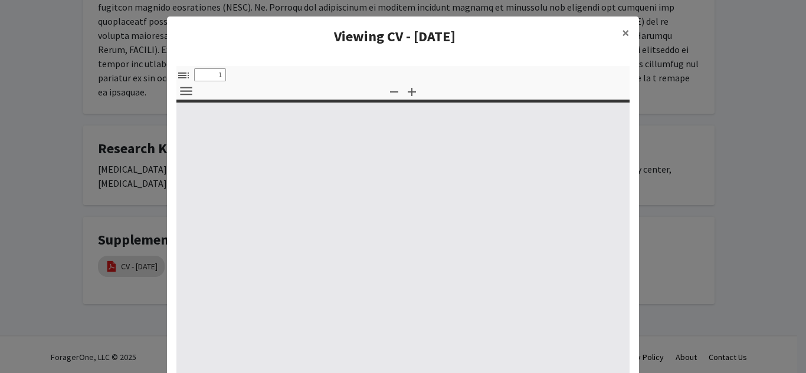
select select "custom"
type input "0"
select select "custom"
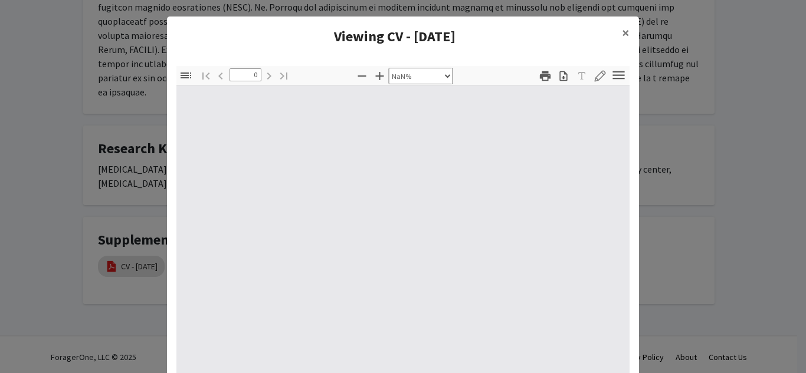
type input "1"
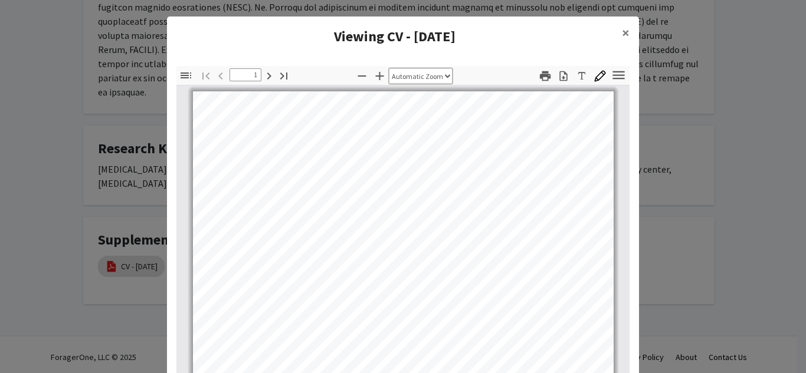
select select "auto"
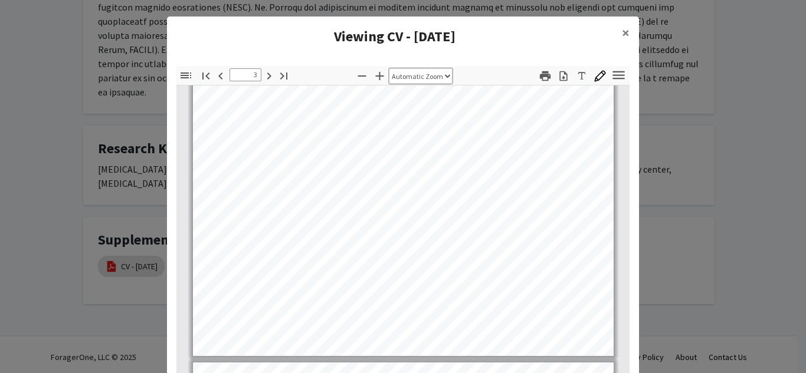
scroll to position [1382, 0]
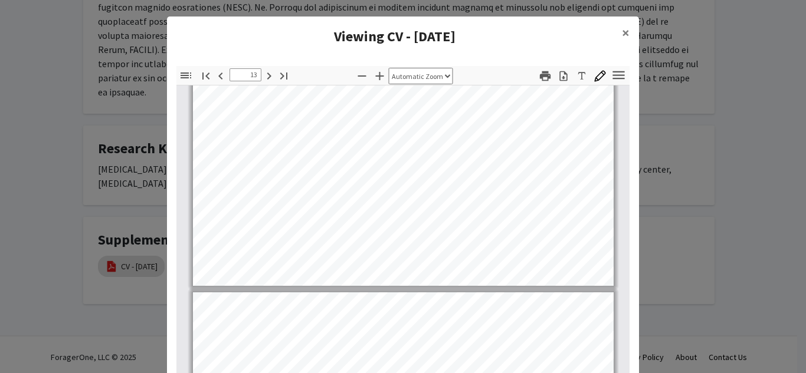
type input "14"
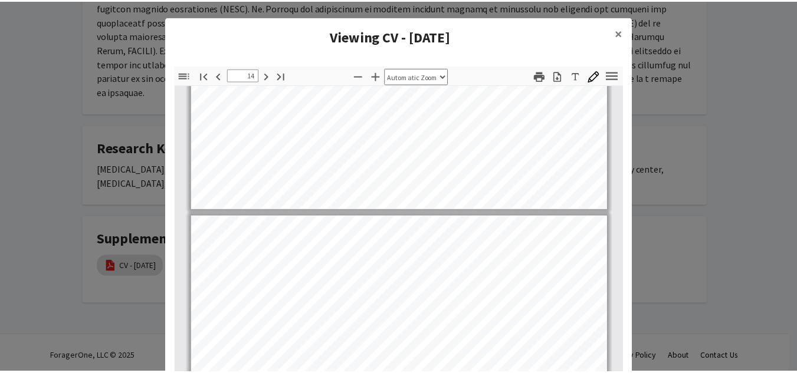
scroll to position [7060, 0]
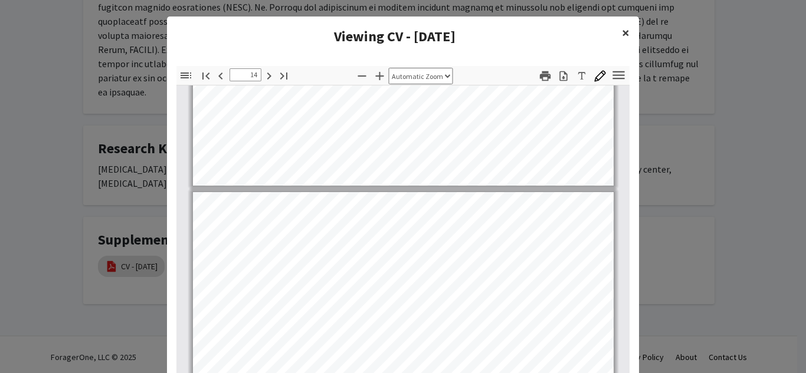
click at [622, 37] on span "×" at bounding box center [626, 33] width 8 height 18
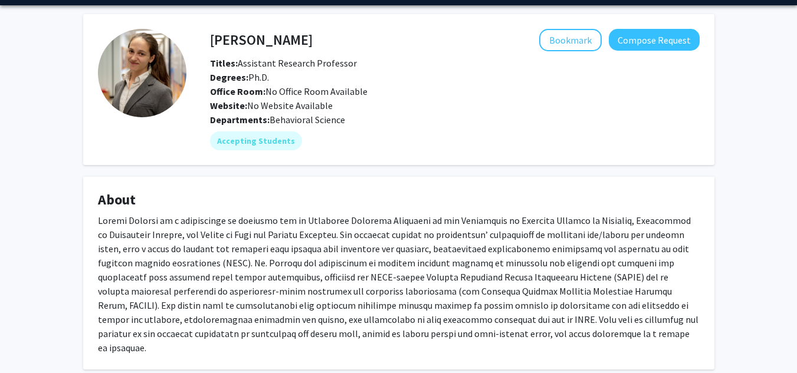
scroll to position [0, 0]
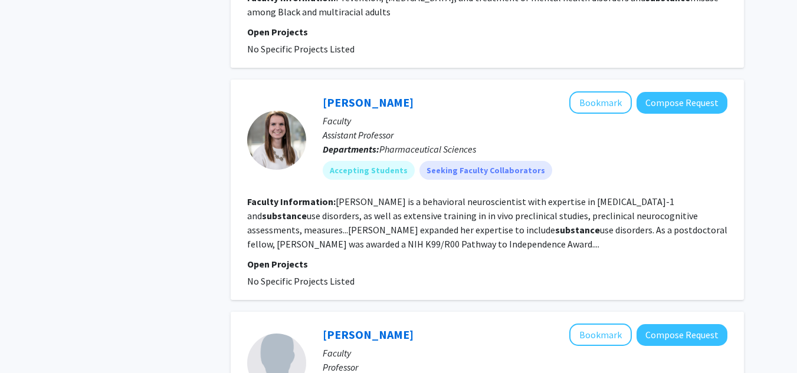
scroll to position [1275, 0]
click at [365, 93] on div "Kristen McLaurin Bookmark Compose Request" at bounding box center [525, 102] width 405 height 22
click at [368, 99] on link "[PERSON_NAME]" at bounding box center [368, 101] width 91 height 15
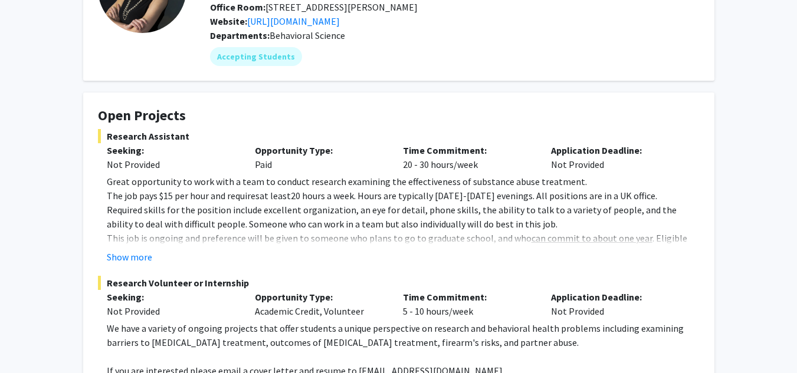
scroll to position [122, 0]
click at [145, 248] on fg-read-more "Great opportunity to work with a team to conduct research examining the effecti…" at bounding box center [399, 219] width 602 height 90
click at [132, 256] on button "Show more" at bounding box center [129, 257] width 45 height 14
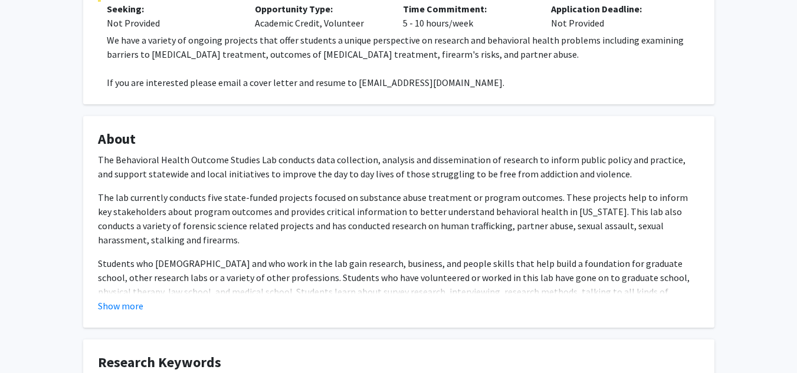
scroll to position [524, 0]
click at [124, 299] on button "Show more" at bounding box center [120, 306] width 45 height 14
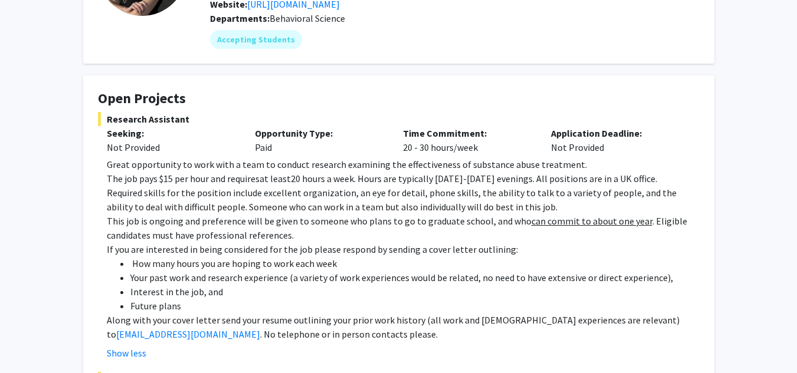
scroll to position [0, 0]
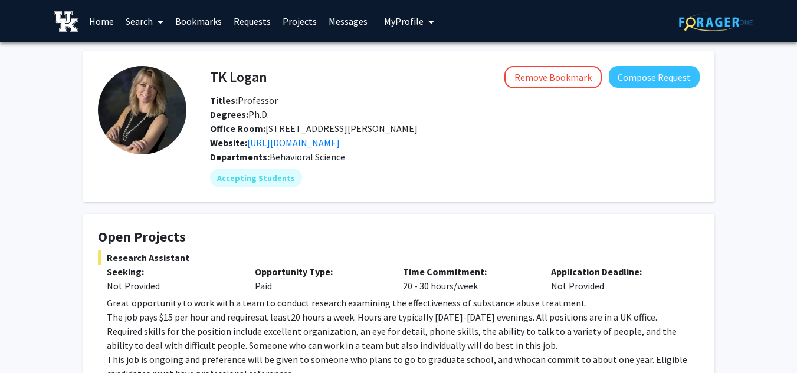
click at [150, 28] on link "Search" at bounding box center [145, 21] width 50 height 41
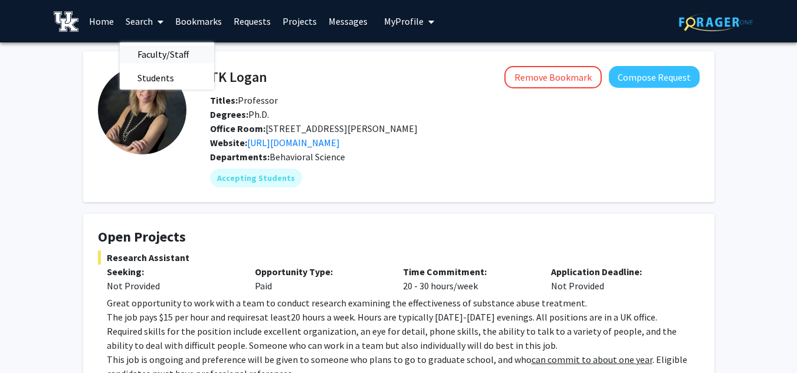
click at [158, 62] on span "Faculty/Staff" at bounding box center [163, 54] width 87 height 24
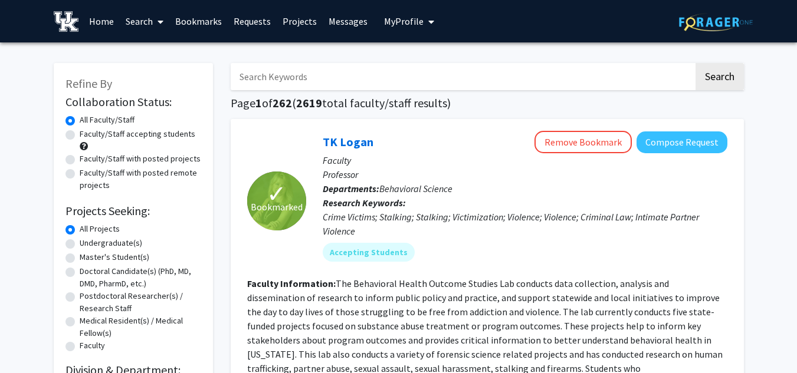
click at [267, 75] on input "Search Keywords" at bounding box center [462, 76] width 463 height 27
type input "pharm"
click at [696, 63] on button "Search" at bounding box center [720, 76] width 48 height 27
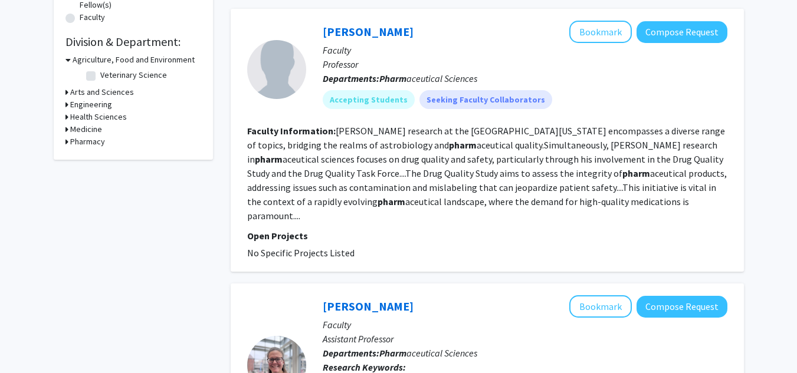
scroll to position [329, 0]
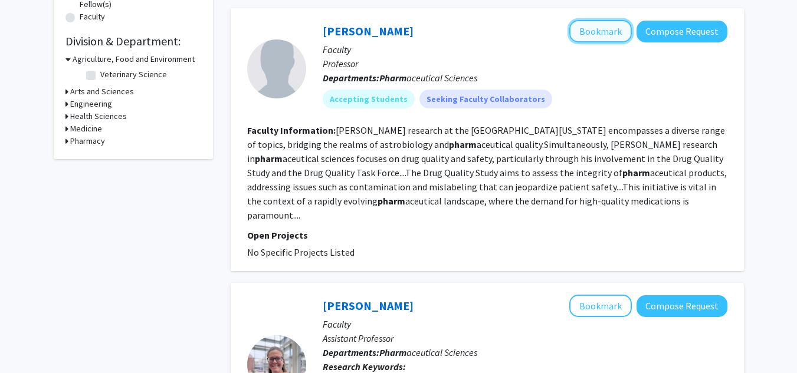
click at [583, 29] on button "Bookmark" at bounding box center [600, 31] width 63 height 22
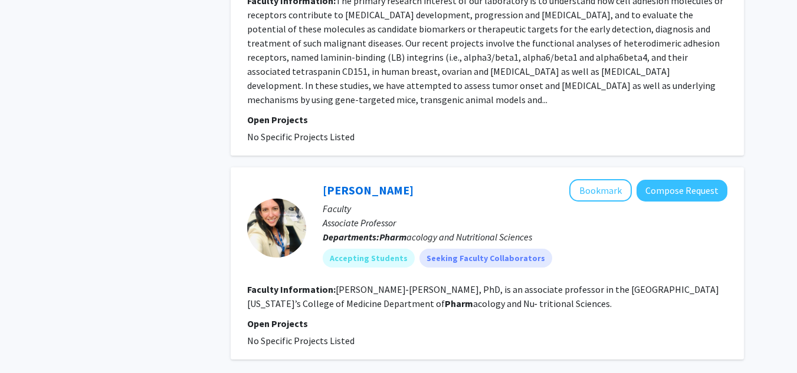
scroll to position [2203, 0]
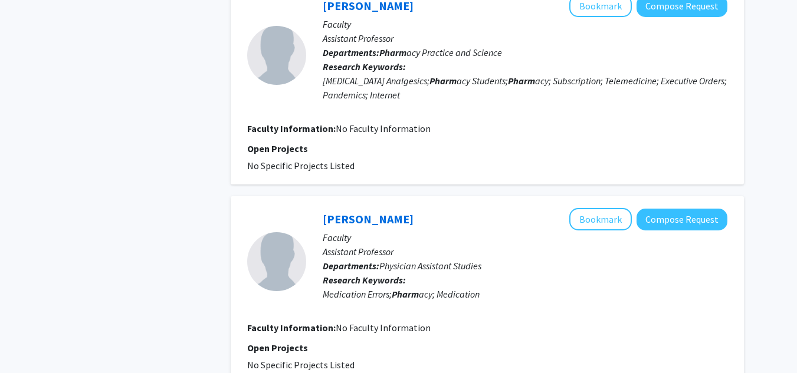
scroll to position [2192, 0]
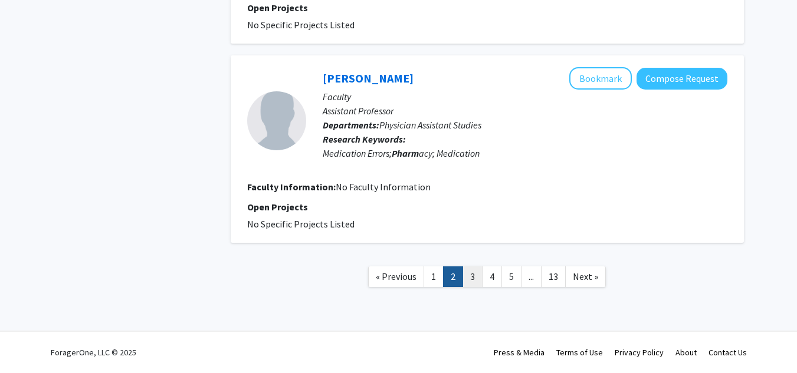
click at [468, 280] on link "3" at bounding box center [473, 277] width 20 height 21
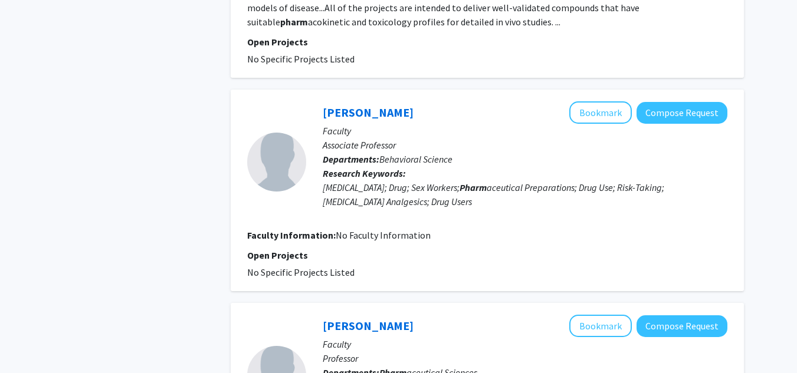
scroll to position [657, 0]
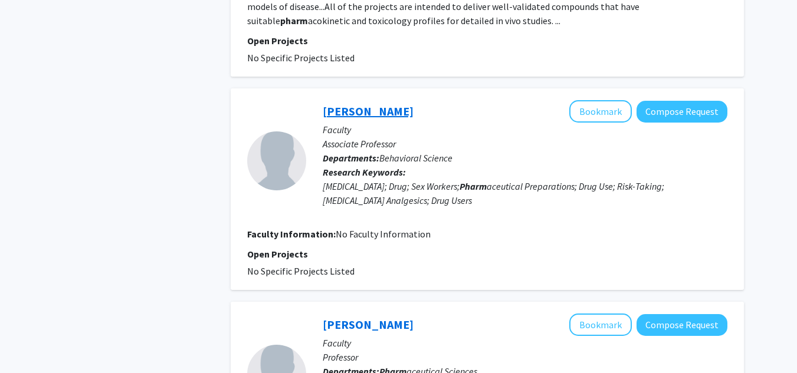
click at [368, 104] on link "Hilary Surratt" at bounding box center [368, 111] width 91 height 15
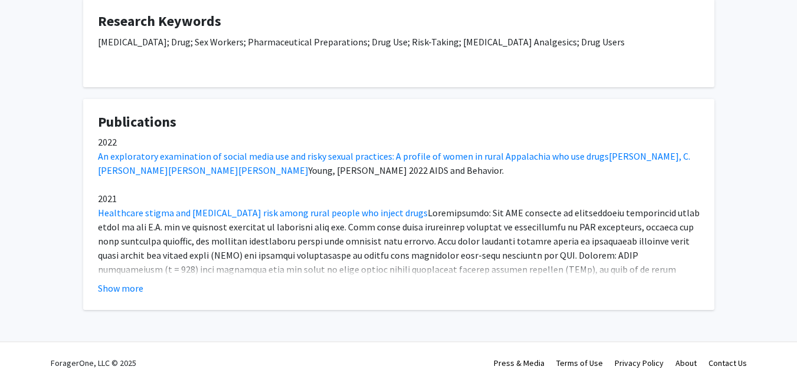
scroll to position [370, 0]
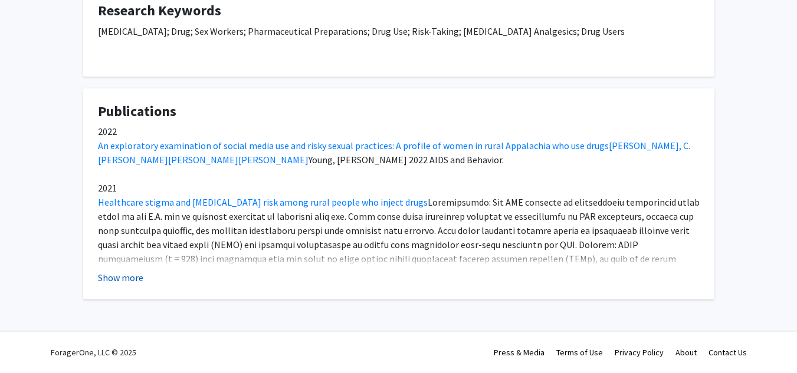
click at [130, 275] on button "Show more" at bounding box center [120, 278] width 45 height 14
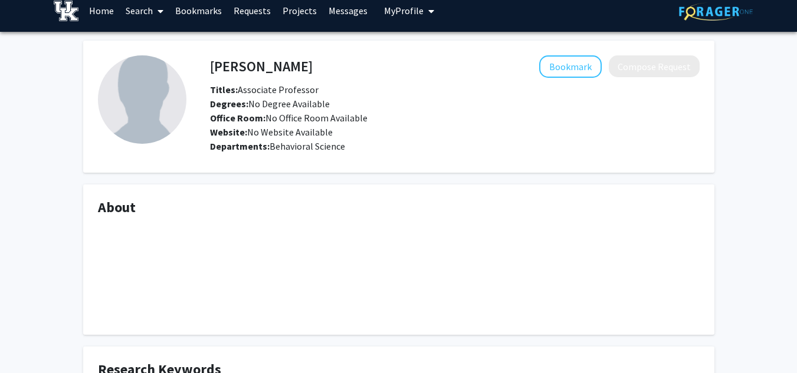
scroll to position [0, 0]
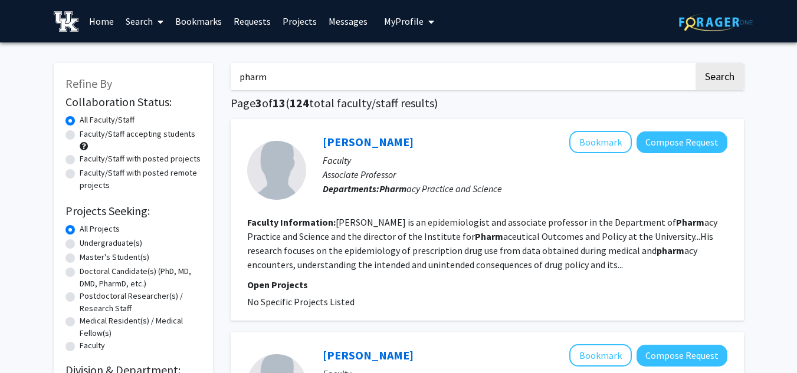
click at [142, 130] on label "Faculty/Staff accepting students" at bounding box center [138, 134] width 116 height 12
click at [87, 130] on input "Faculty/Staff accepting students" at bounding box center [84, 132] width 8 height 8
radio input "true"
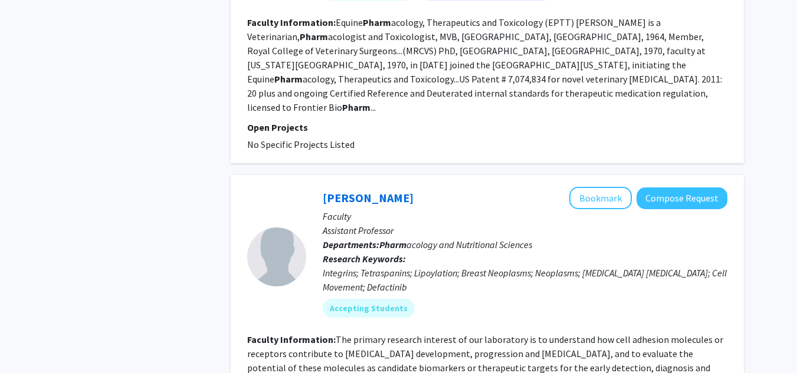
scroll to position [2259, 0]
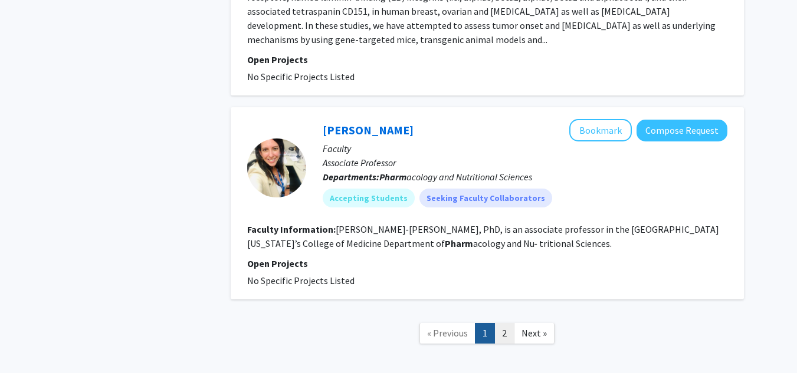
click at [496, 323] on link "2" at bounding box center [504, 333] width 20 height 21
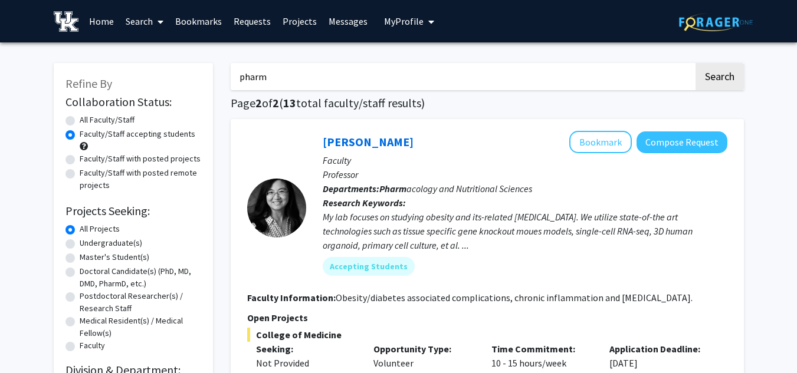
click at [317, 73] on input "pharm" at bounding box center [462, 76] width 463 height 27
type input "p"
type input "beha"
click at [696, 63] on button "Search" at bounding box center [720, 76] width 48 height 27
radio input "true"
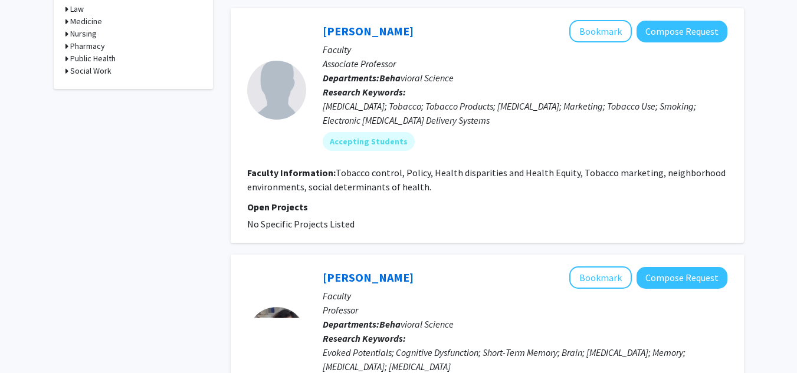
scroll to position [607, 0]
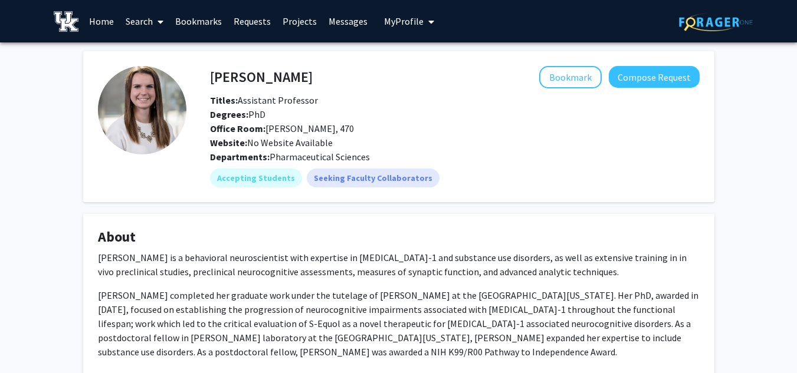
click at [288, 78] on h4 "[PERSON_NAME]" at bounding box center [261, 77] width 103 height 22
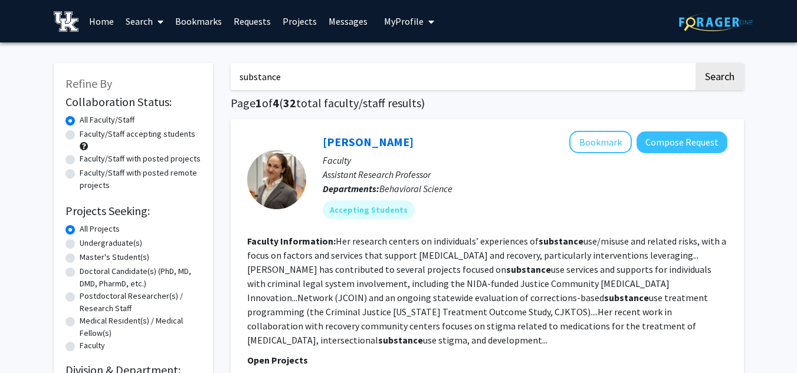
click at [274, 83] on input "substance" at bounding box center [462, 76] width 463 height 27
click at [696, 63] on button "Search" at bounding box center [720, 76] width 48 height 27
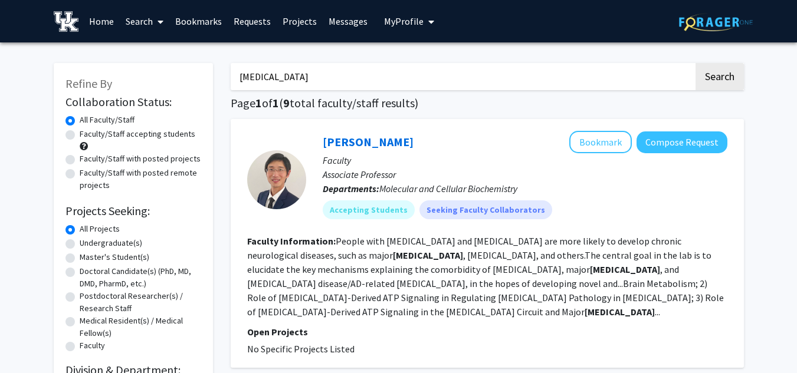
click at [309, 65] on input "[MEDICAL_DATA]" at bounding box center [462, 76] width 463 height 27
click at [696, 63] on button "Search" at bounding box center [720, 76] width 48 height 27
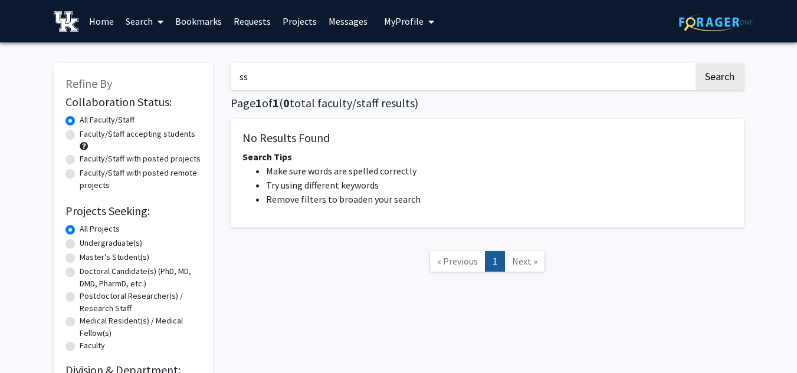
type input "s"
